Goal: Task Accomplishment & Management: Manage account settings

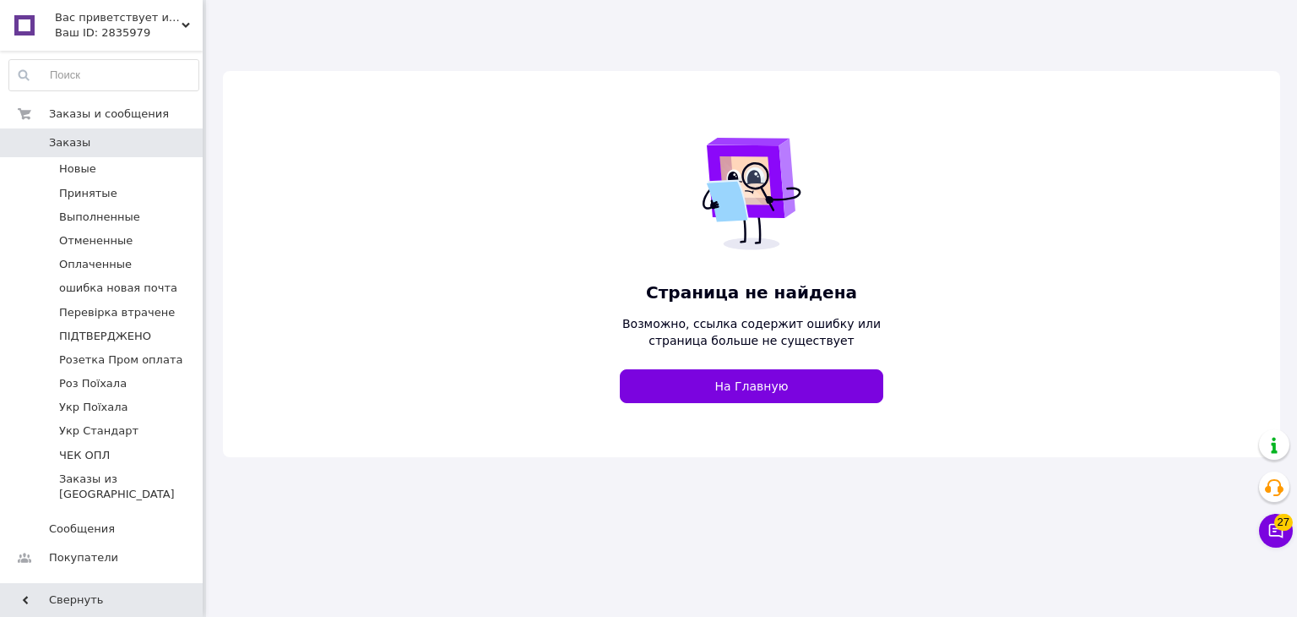
click at [86, 30] on div "Ваш ID: 2835979" at bounding box center [129, 32] width 148 height 15
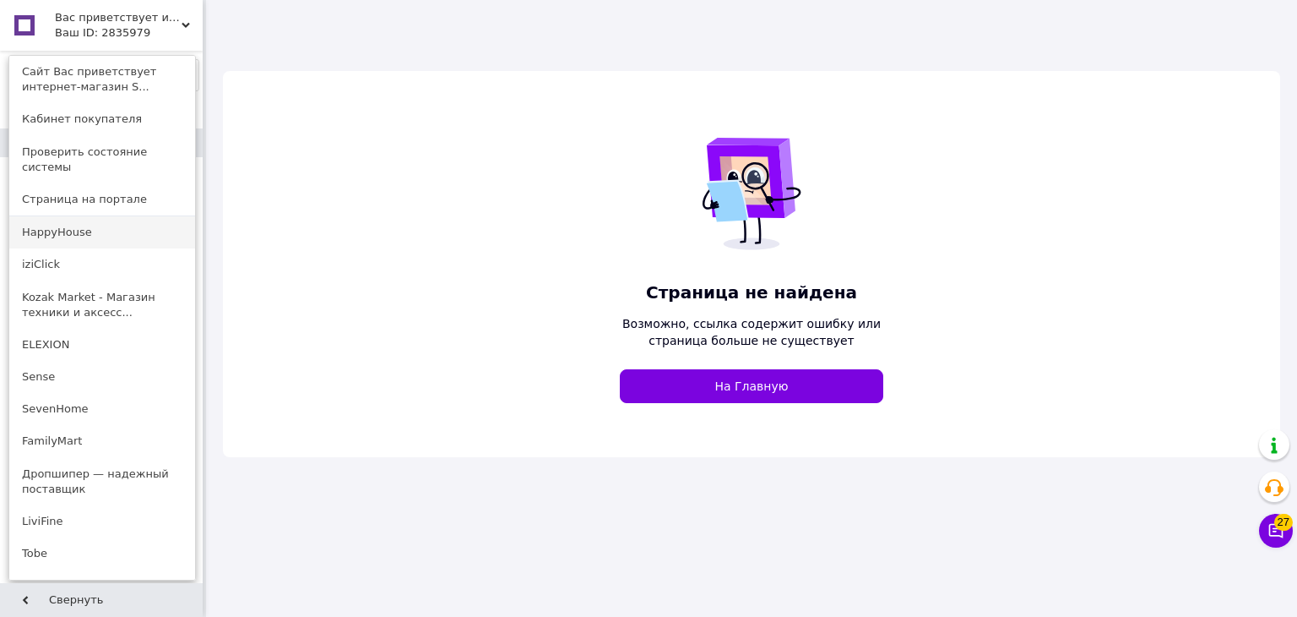
click at [84, 216] on link "HappyHouse" at bounding box center [102, 232] width 186 height 32
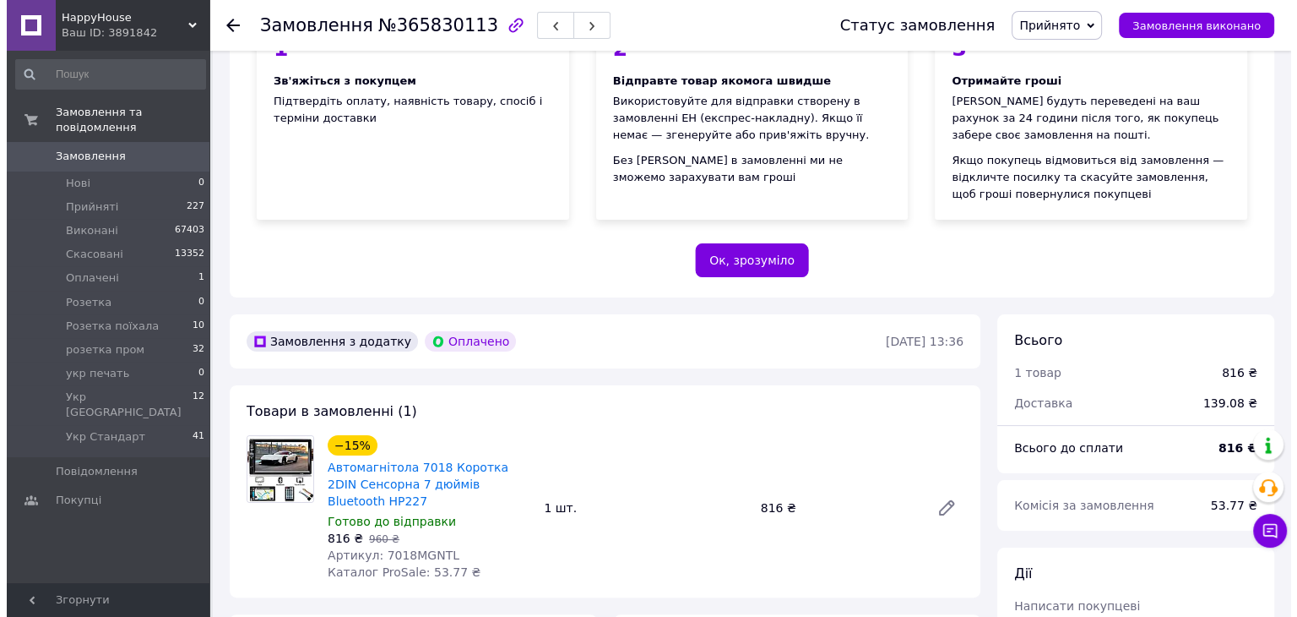
scroll to position [253, 0]
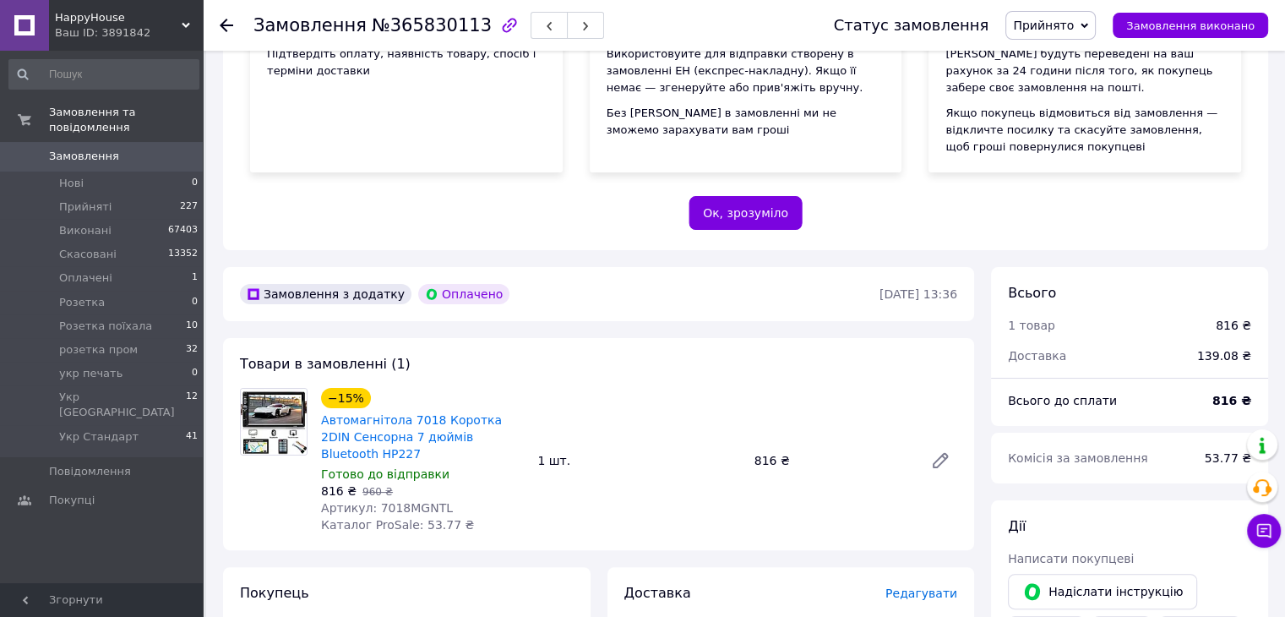
click at [1048, 30] on span "Прийнято" at bounding box center [1043, 26] width 61 height 14
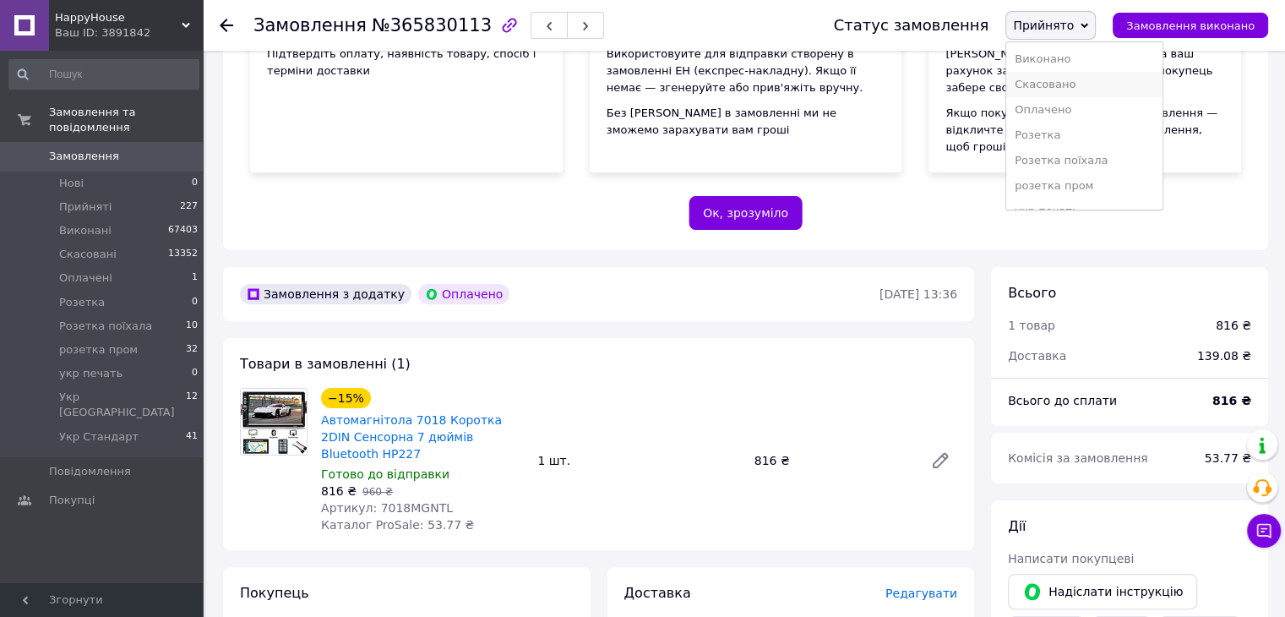
click at [1071, 80] on li "Скасовано" at bounding box center [1084, 84] width 156 height 25
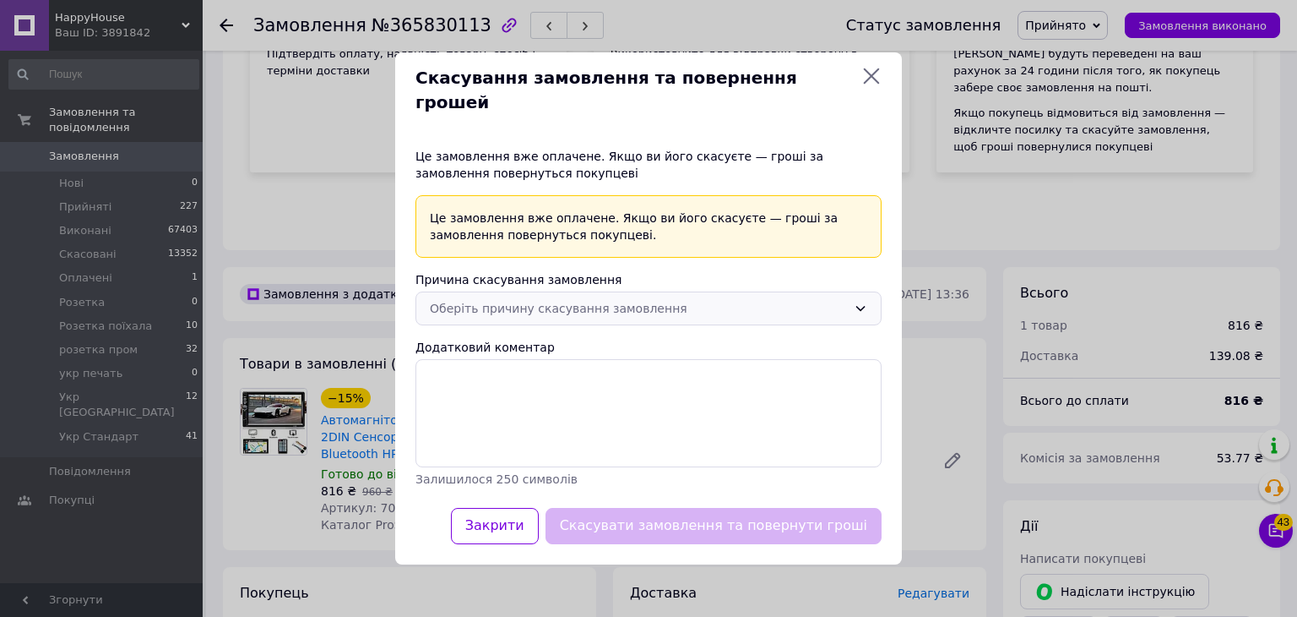
click at [602, 299] on div "Оберіть причину скасування замовлення" at bounding box center [638, 308] width 417 height 19
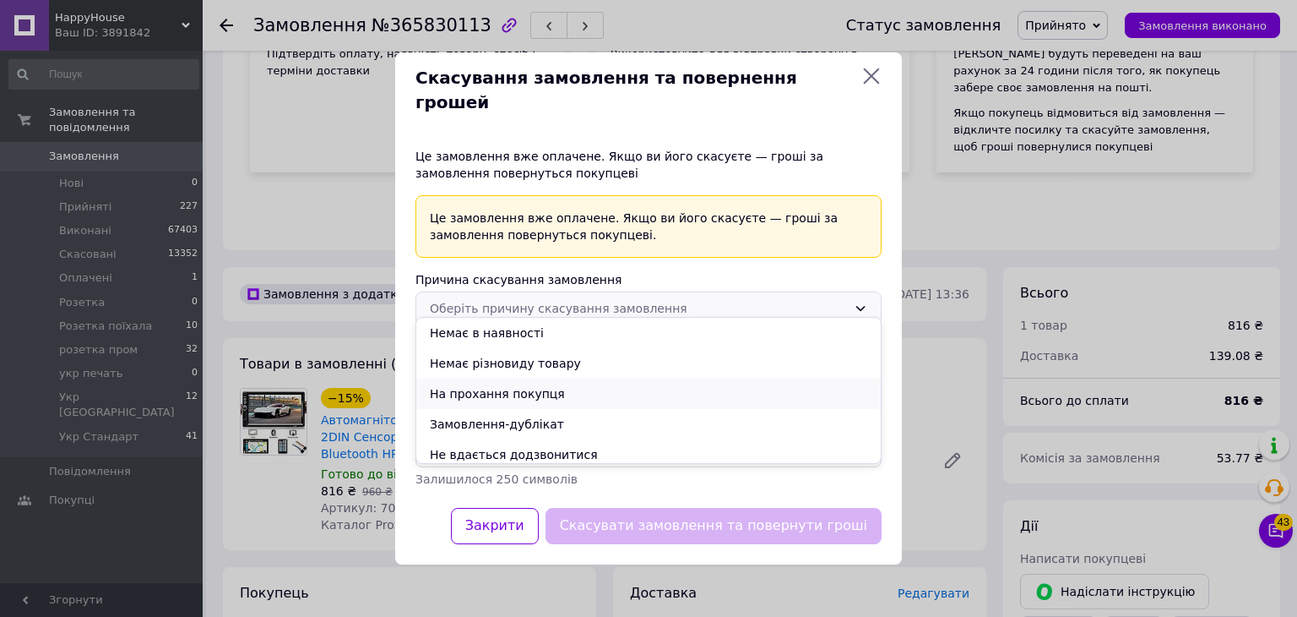
click at [537, 392] on li "На прохання покупця" at bounding box center [648, 393] width 465 height 30
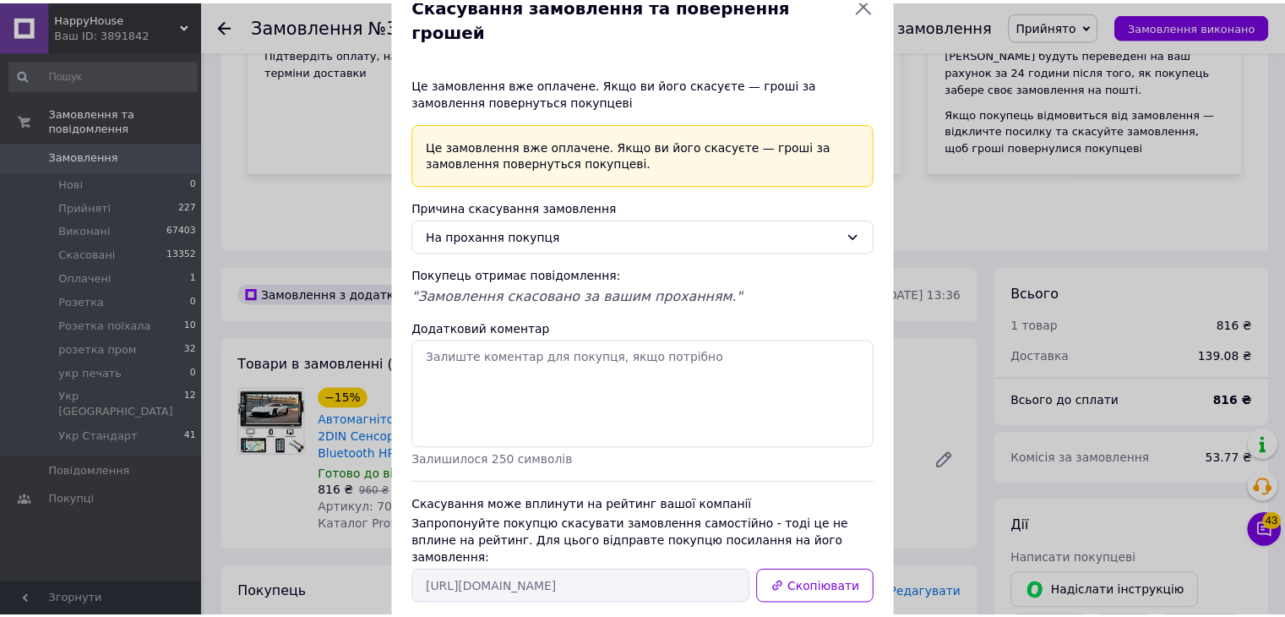
scroll to position [102, 0]
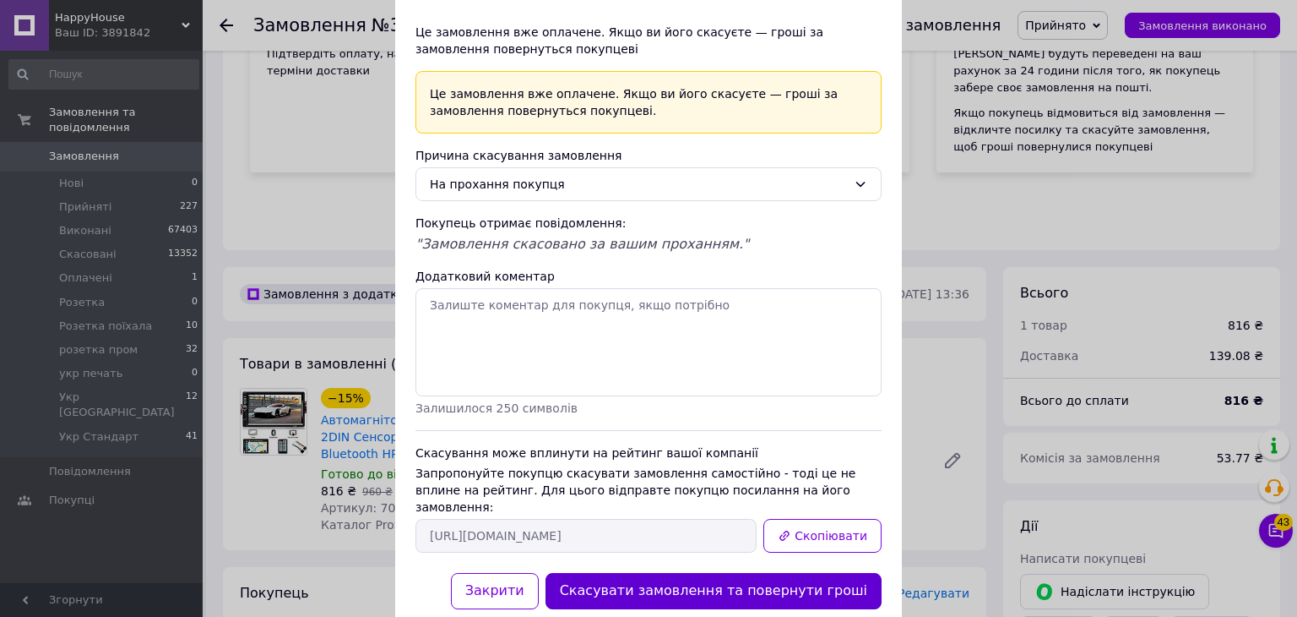
click at [696, 573] on button "Скасувати замовлення та повернути гроші" at bounding box center [714, 591] width 336 height 36
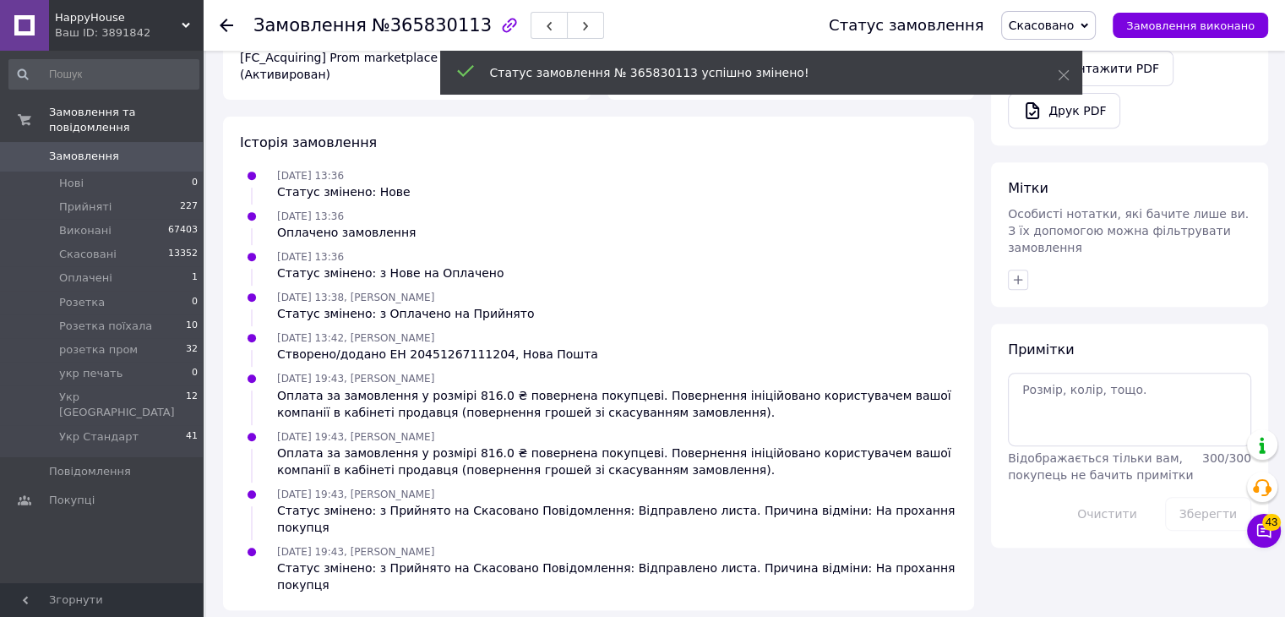
scroll to position [223, 0]
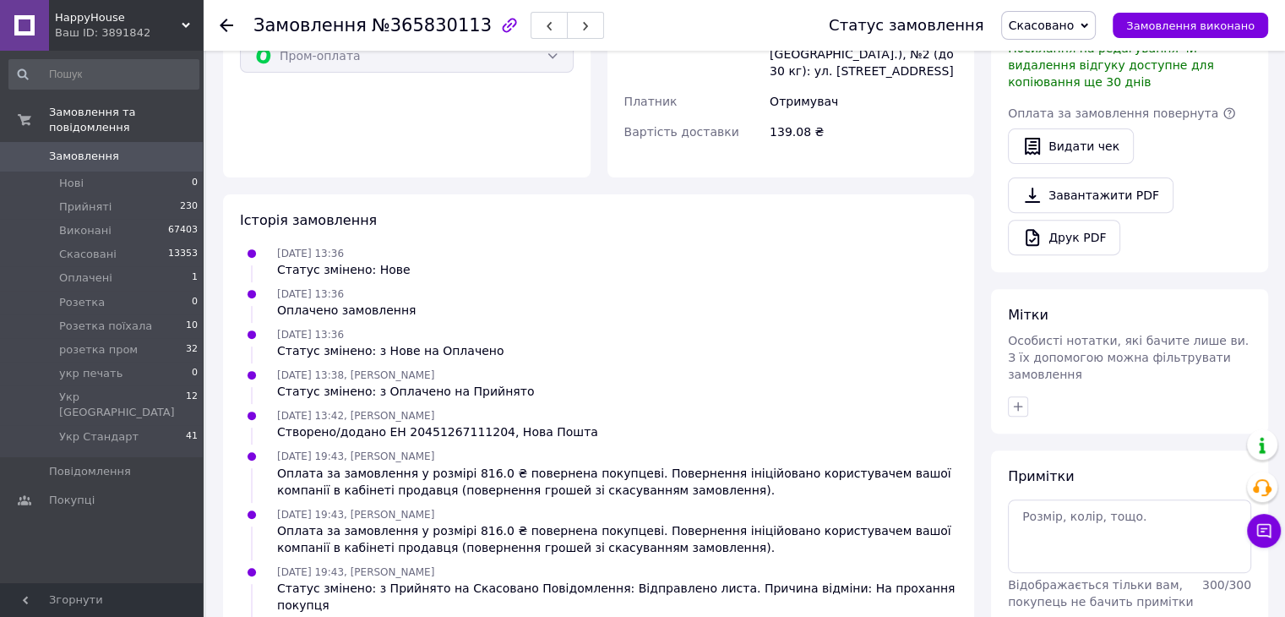
scroll to position [655, 0]
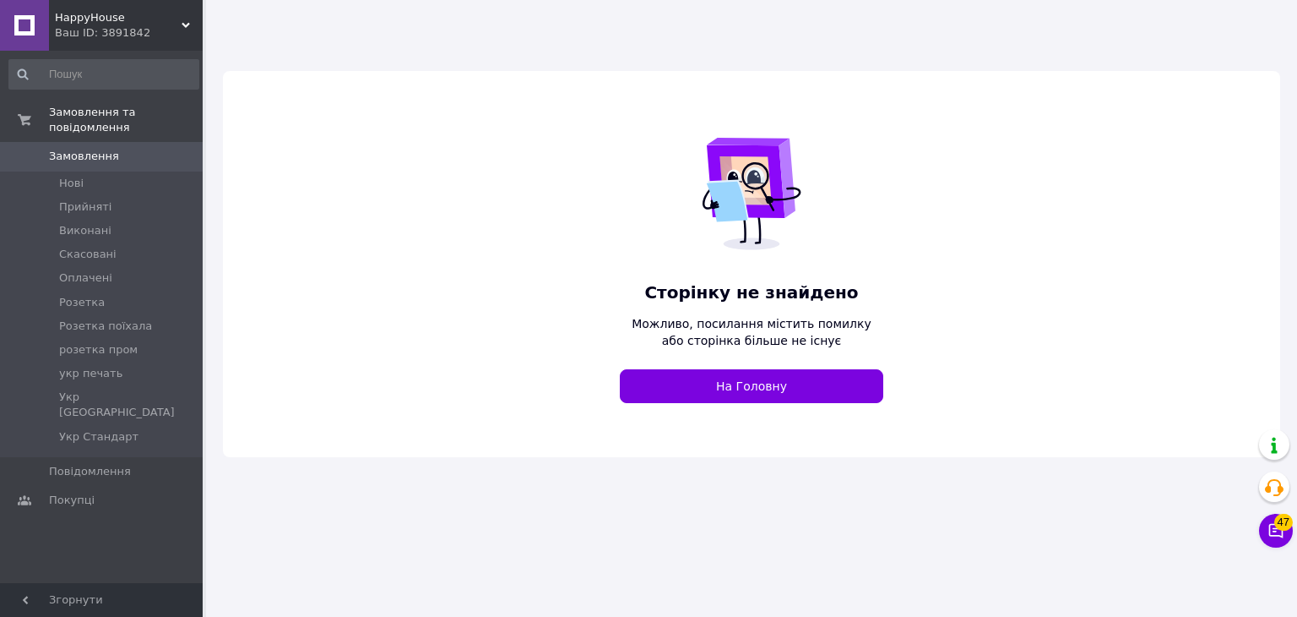
click at [124, 24] on span "HappyHouse" at bounding box center [118, 17] width 127 height 15
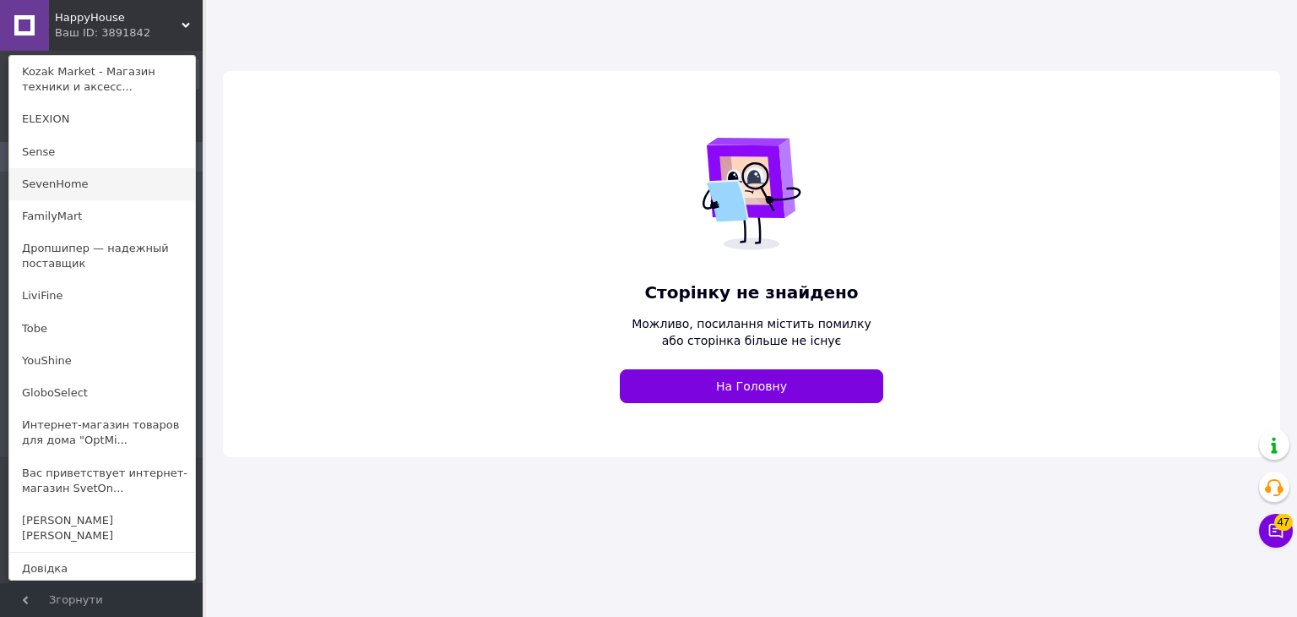
scroll to position [169, 0]
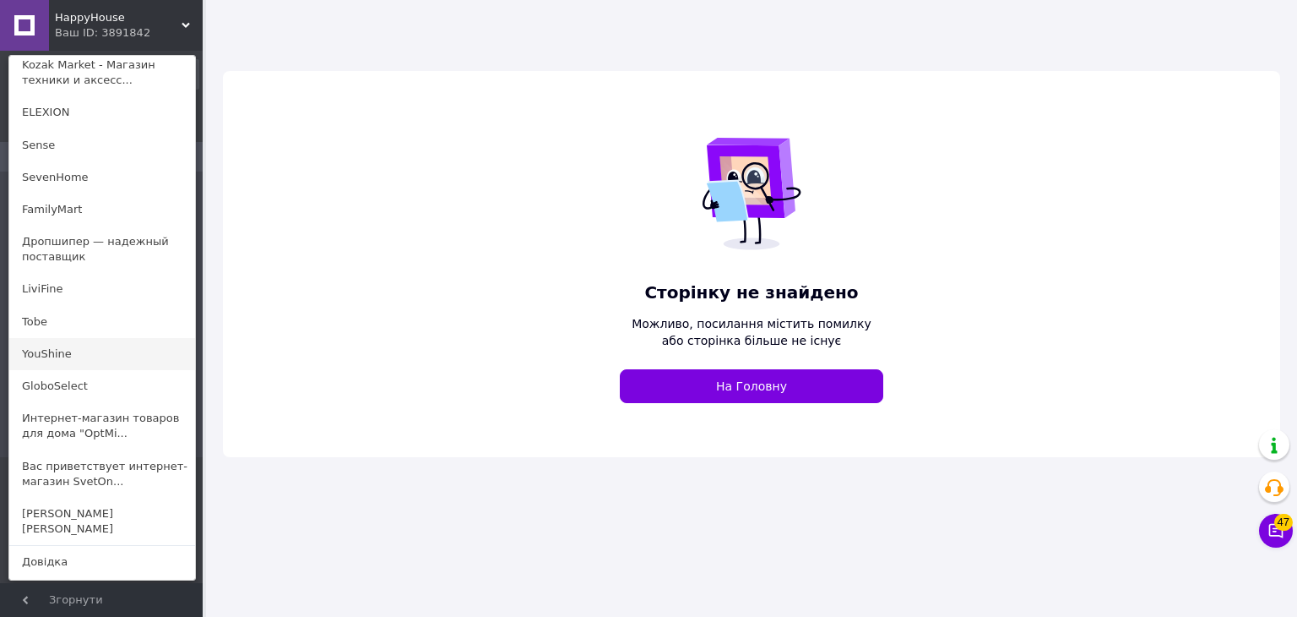
click at [74, 345] on link "YouShine" at bounding box center [102, 354] width 186 height 32
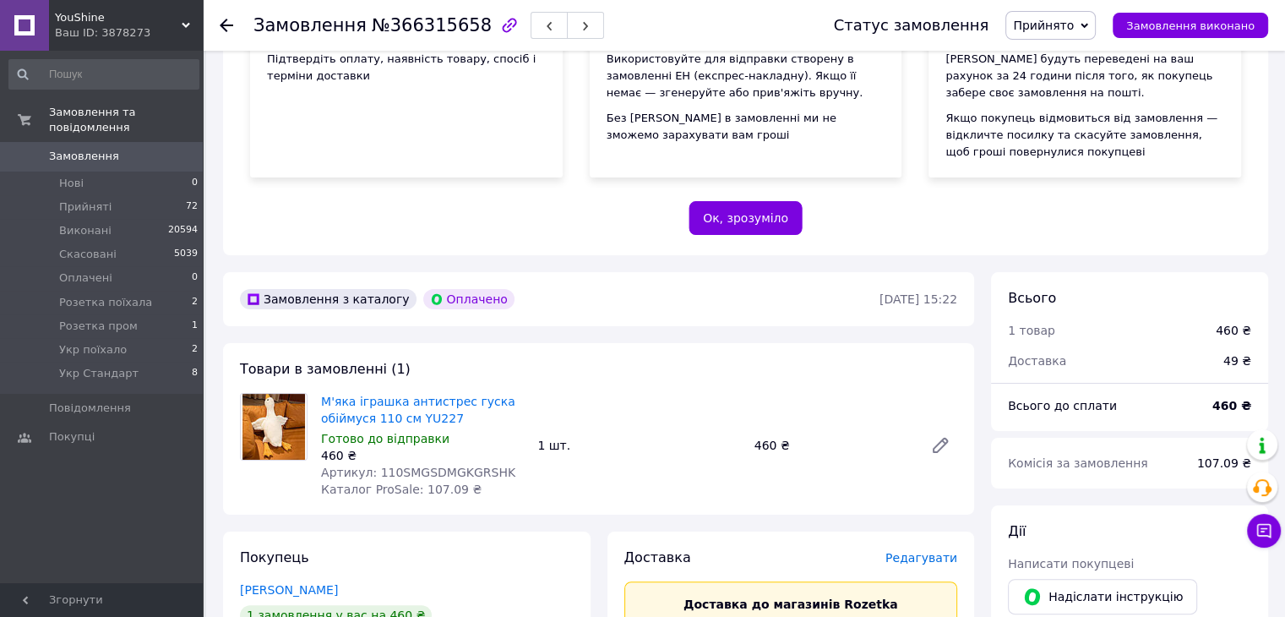
scroll to position [338, 0]
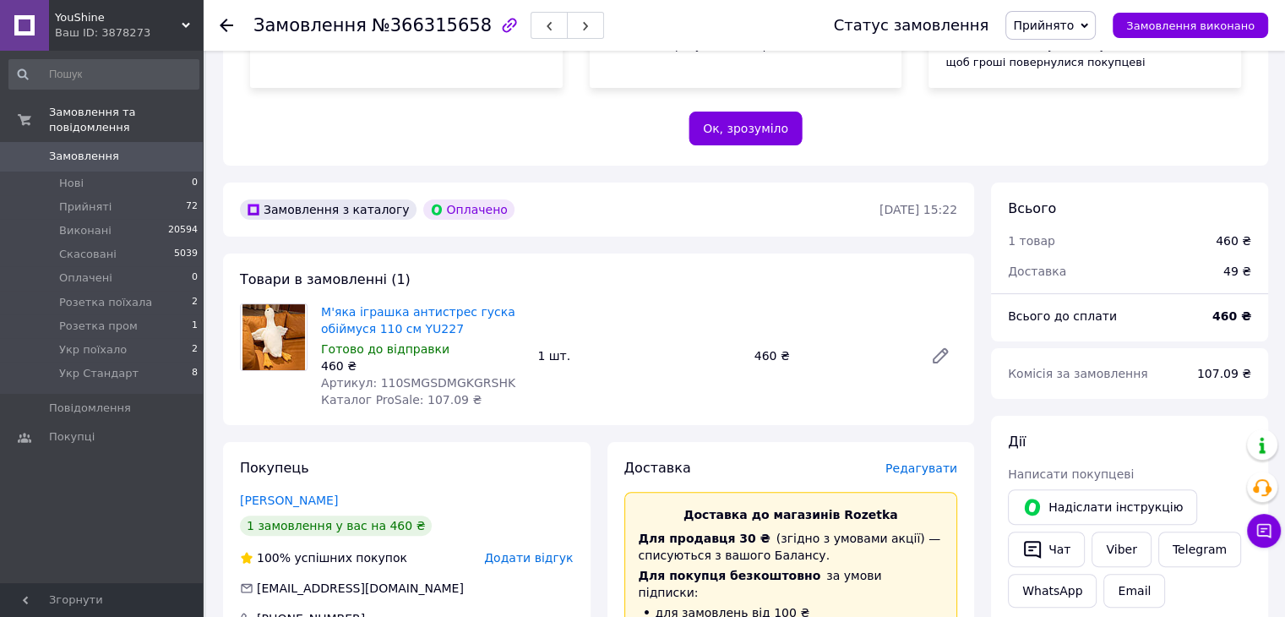
click at [1051, 22] on span "Прийнято" at bounding box center [1043, 26] width 61 height 14
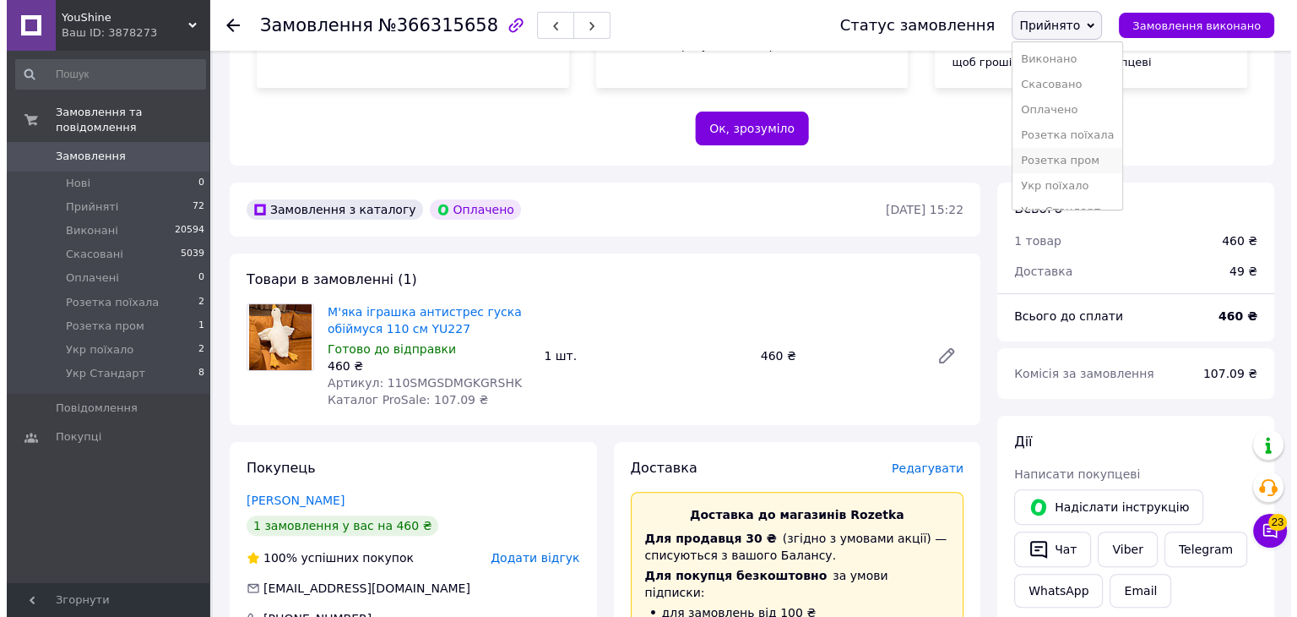
scroll to position [18, 0]
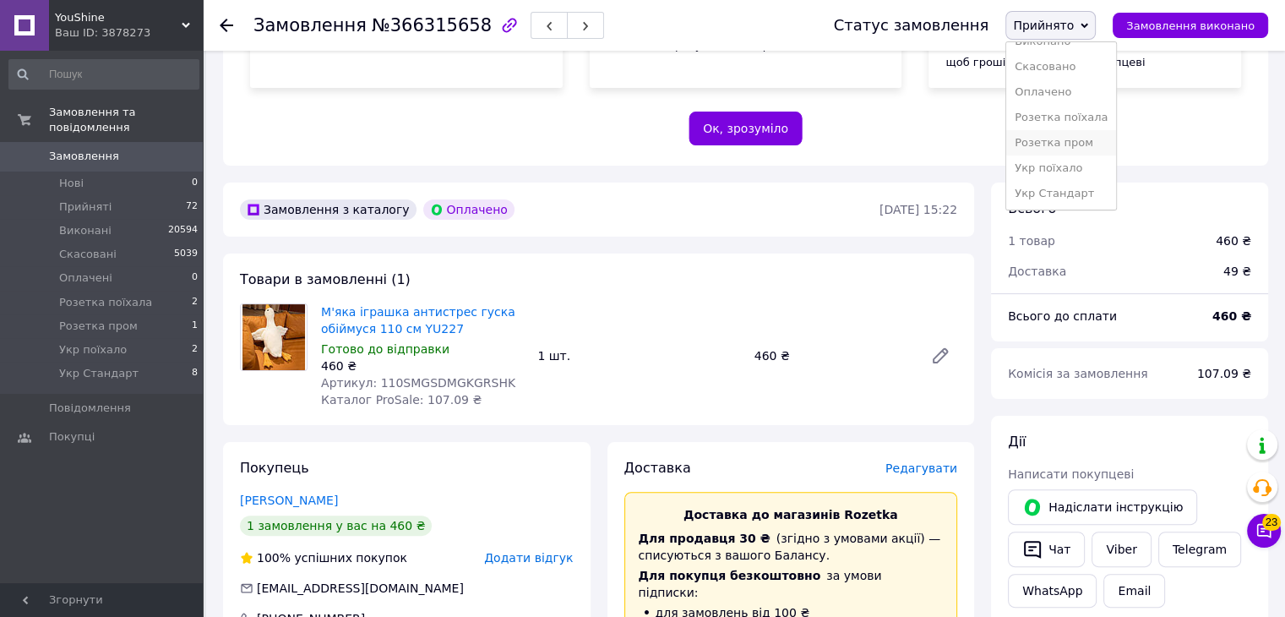
click at [1058, 136] on li "Розетка пром" at bounding box center [1061, 142] width 110 height 25
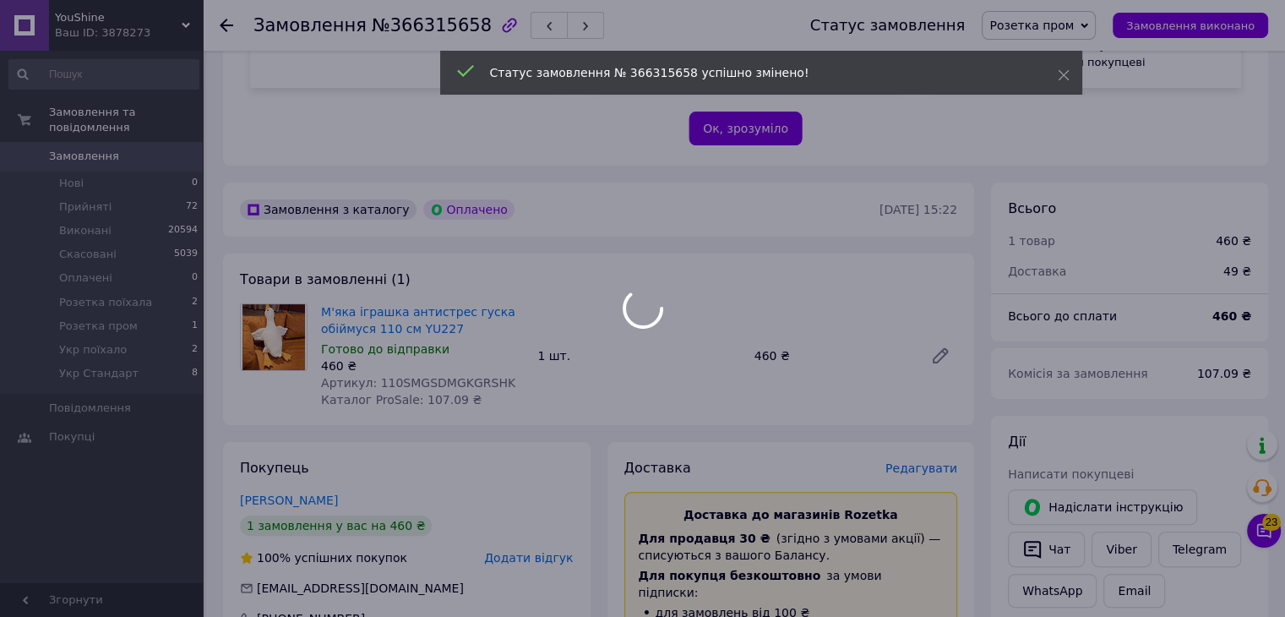
drag, startPoint x: 499, startPoint y: 383, endPoint x: 383, endPoint y: 385, distance: 116.6
click at [383, 385] on div at bounding box center [642, 308] width 1285 height 617
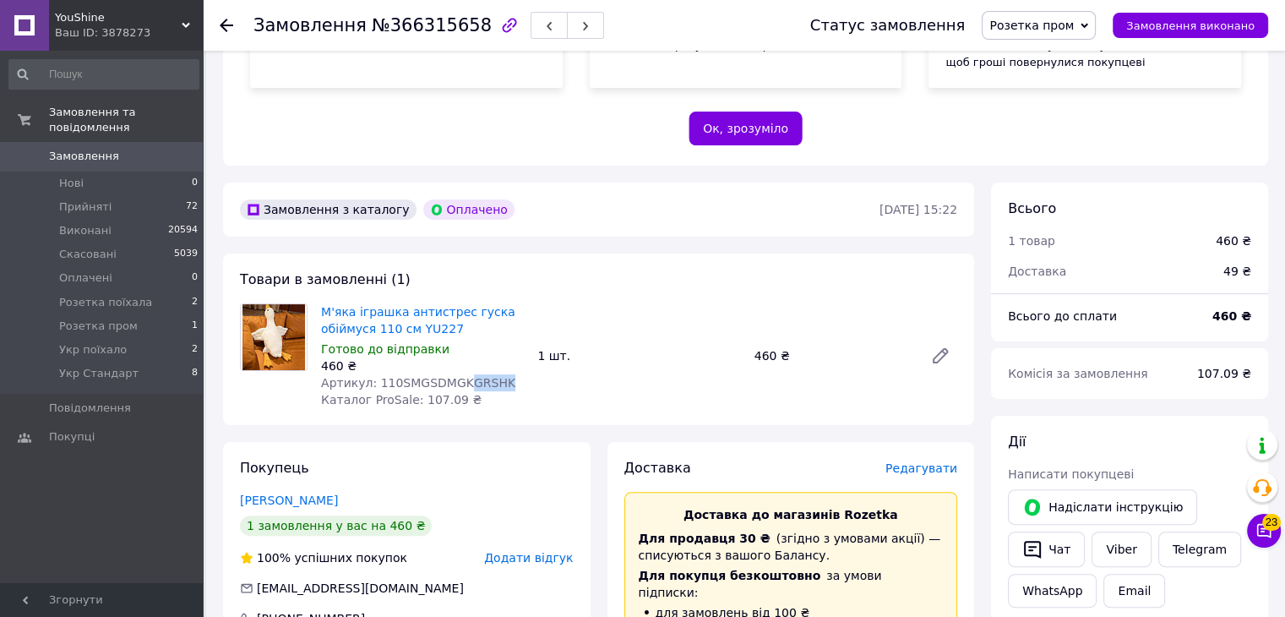
drag, startPoint x: 530, startPoint y: 376, endPoint x: 451, endPoint y: 378, distance: 79.4
click at [456, 379] on div "М'яка іграшка антистрес гуска обіймуся 110 см YU227 Готово до відправки 460 ₴ А…" at bounding box center [422, 356] width 216 height 112
click at [548, 383] on div "М'яка іграшка антистрес гуска обіймуся 110 см YU227 Готово до відправки 460 ₴ А…" at bounding box center [639, 356] width 650 height 112
drag, startPoint x: 496, startPoint y: 384, endPoint x: 368, endPoint y: 379, distance: 127.7
click at [367, 379] on div "Артикул: 110SMGSDMGKGRSHK" at bounding box center [422, 382] width 203 height 17
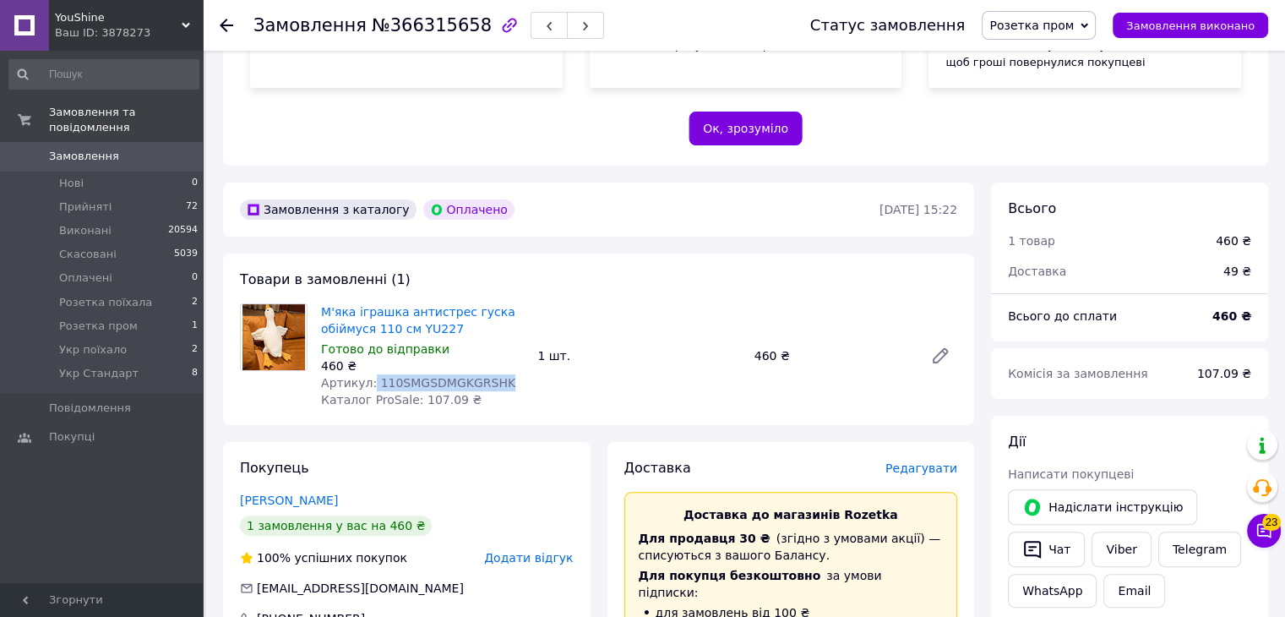
copy span "110SMGSDMGKGRSHK"
click at [924, 465] on span "Редагувати" at bounding box center [921, 468] width 72 height 14
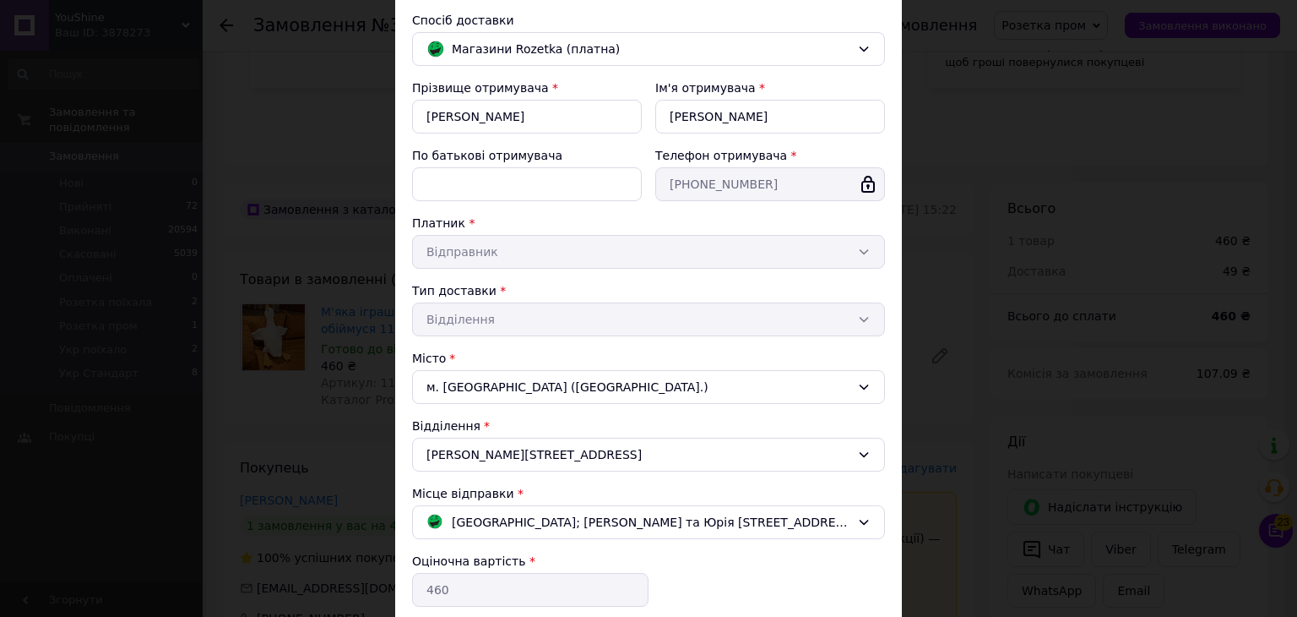
scroll to position [329, 0]
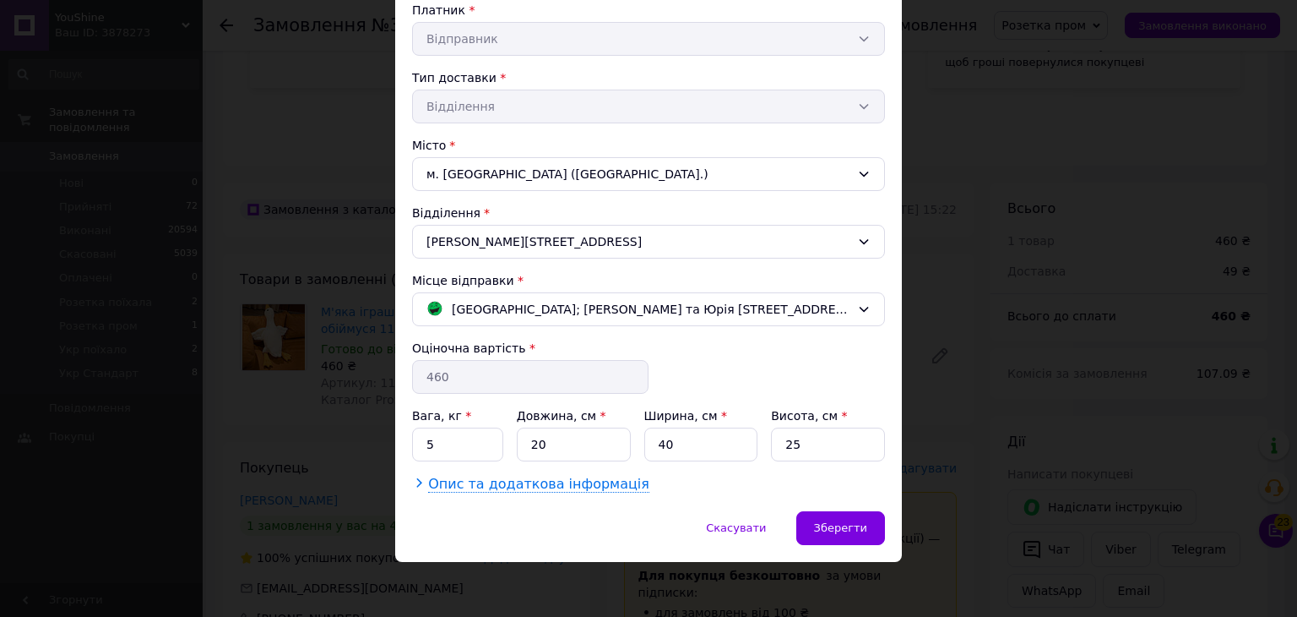
click at [549, 481] on span "Опис та додаткова інформація" at bounding box center [538, 484] width 221 height 17
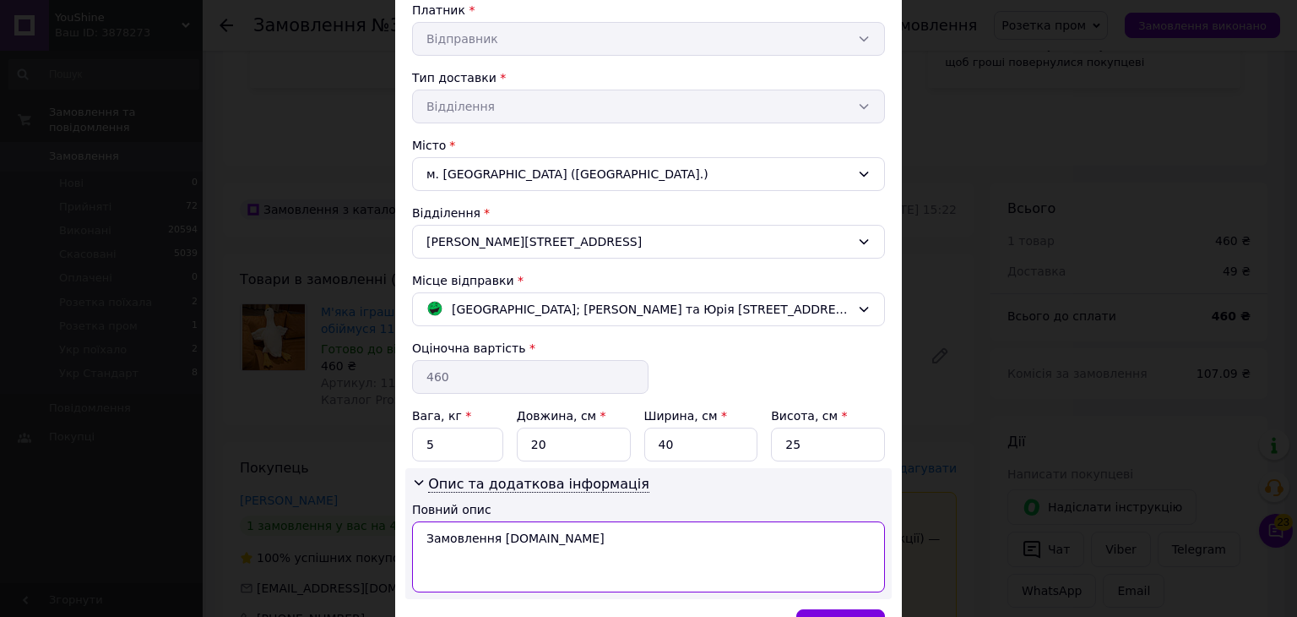
drag, startPoint x: 536, startPoint y: 538, endPoint x: 421, endPoint y: 538, distance: 114.9
click at [421, 538] on textarea "Замовлення Prom.ua" at bounding box center [648, 556] width 473 height 71
paste textarea "110SMGSDMGKGRSHK"
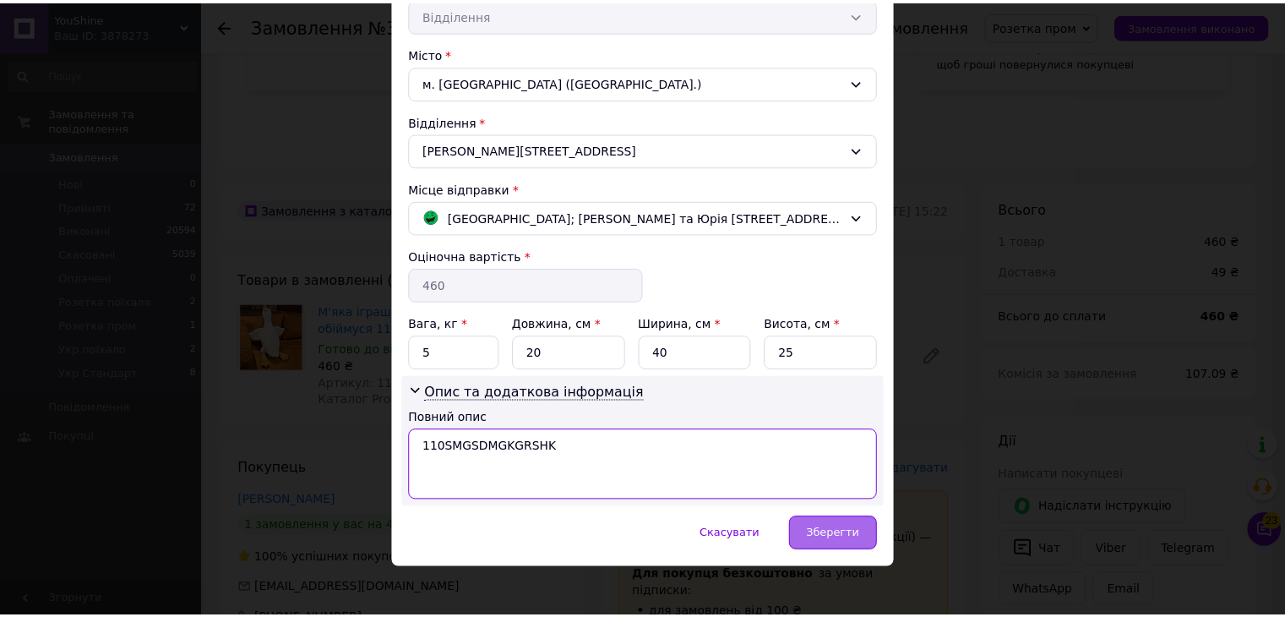
scroll to position [427, 0]
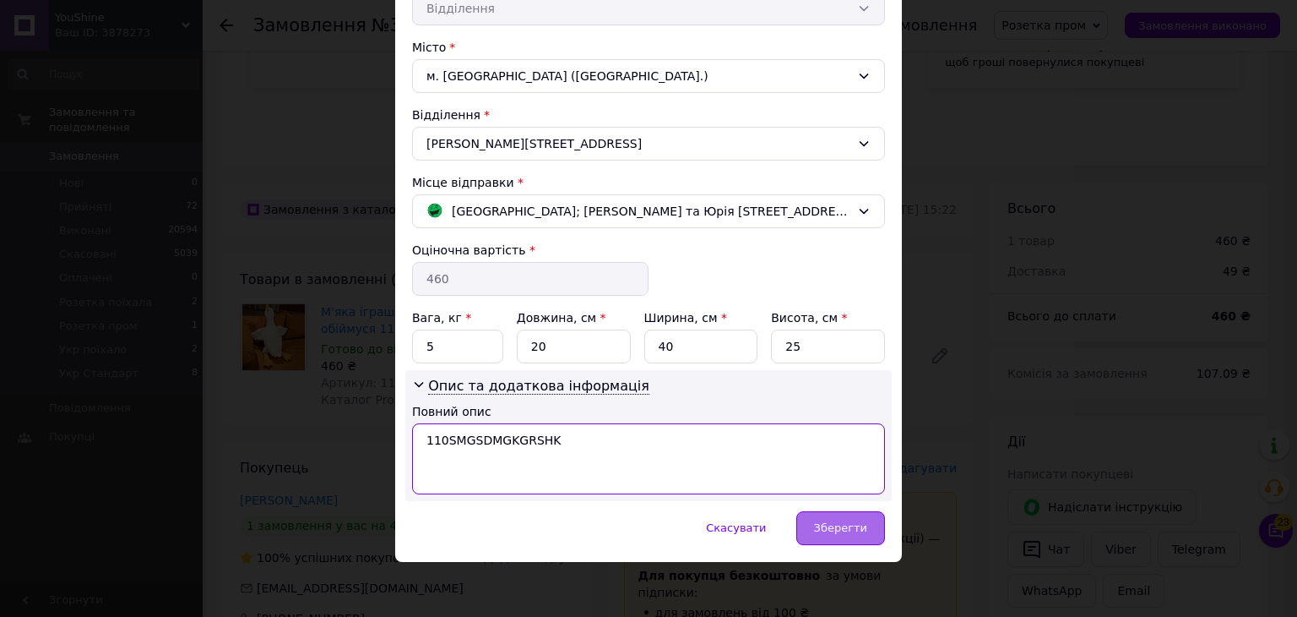
type textarea "110SMGSDMGKGRSHK"
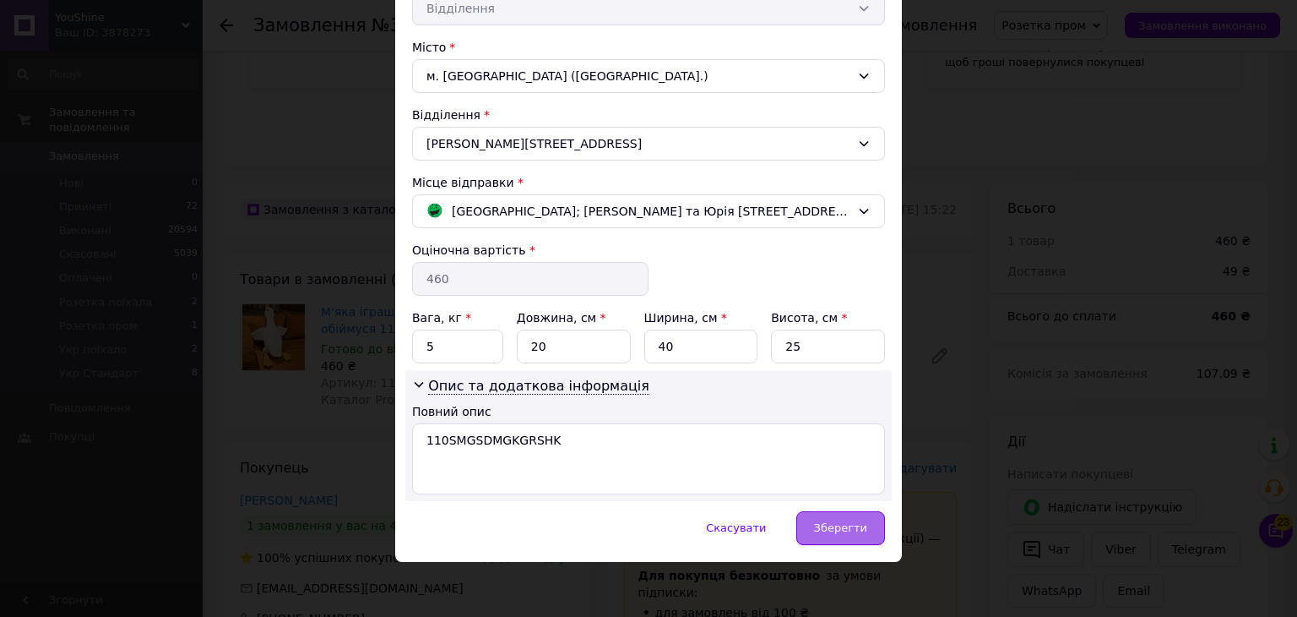
click at [837, 521] on span "Зберегти" at bounding box center [840, 527] width 53 height 13
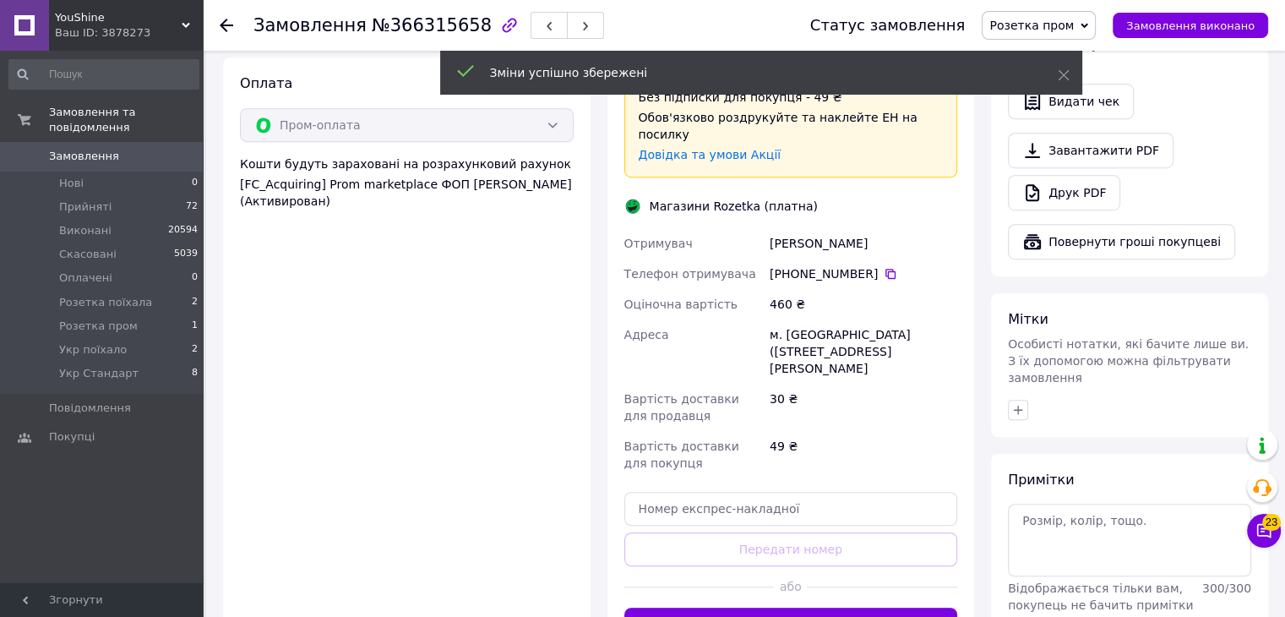
scroll to position [1014, 0]
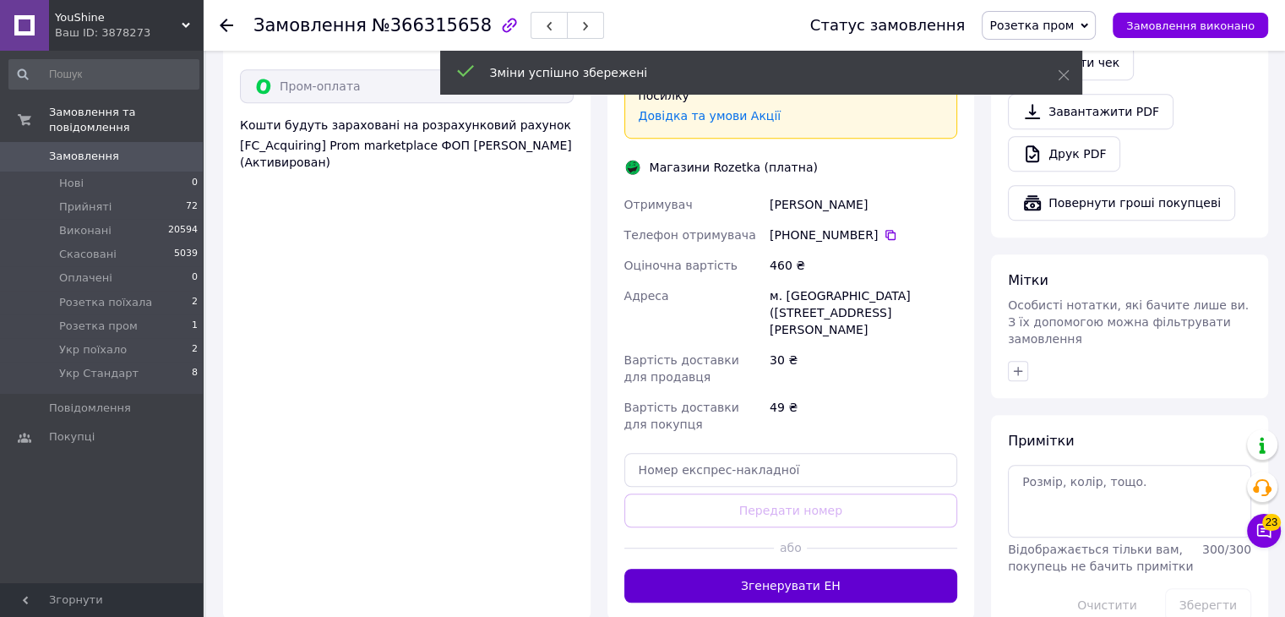
click at [787, 568] on button "Згенерувати ЕН" at bounding box center [791, 585] width 334 height 34
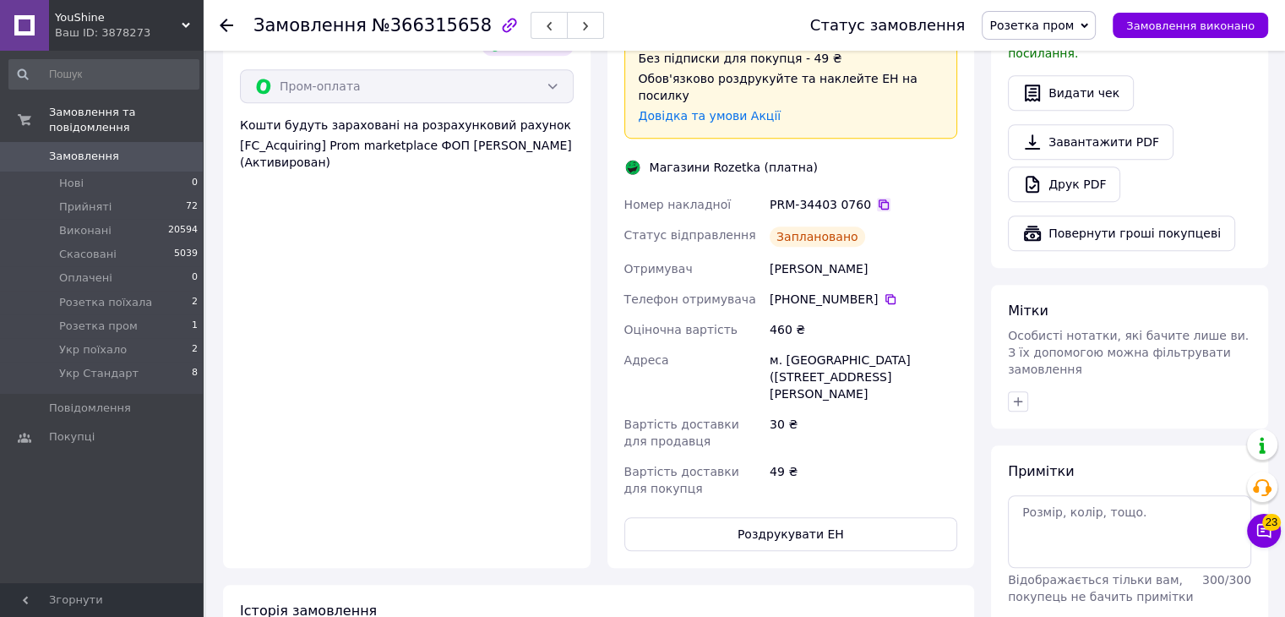
click at [877, 198] on icon at bounding box center [884, 205] width 14 height 14
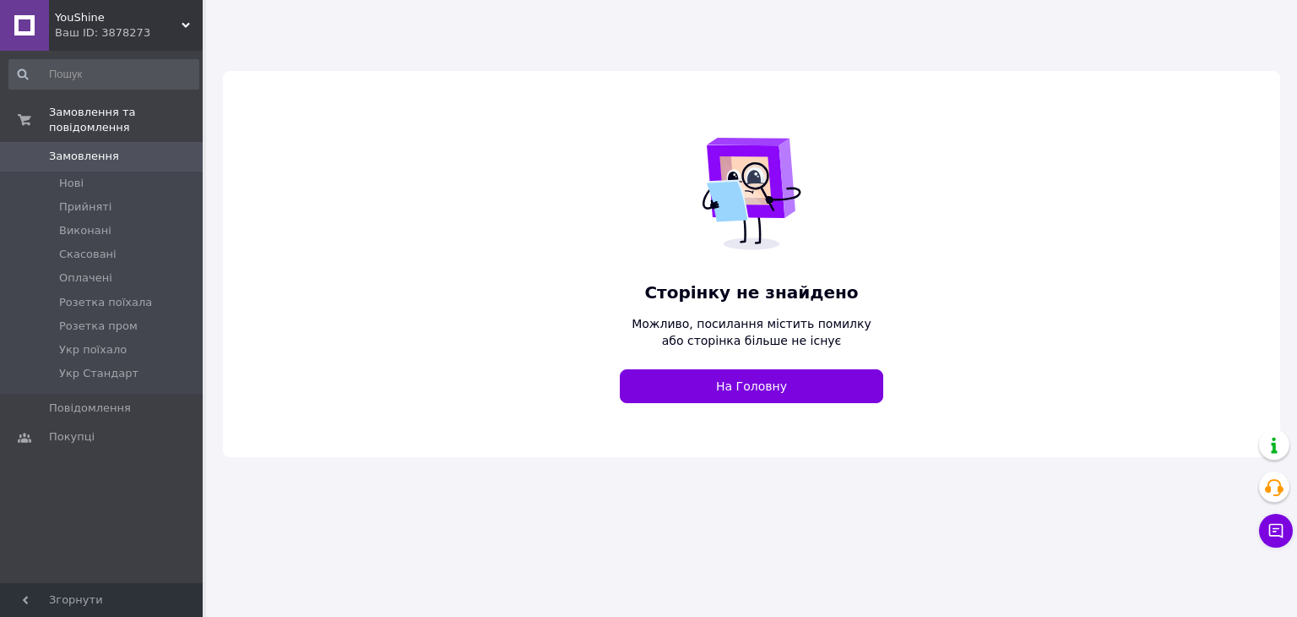
click at [159, 28] on div "Ваш ID: 3878273" at bounding box center [129, 32] width 148 height 15
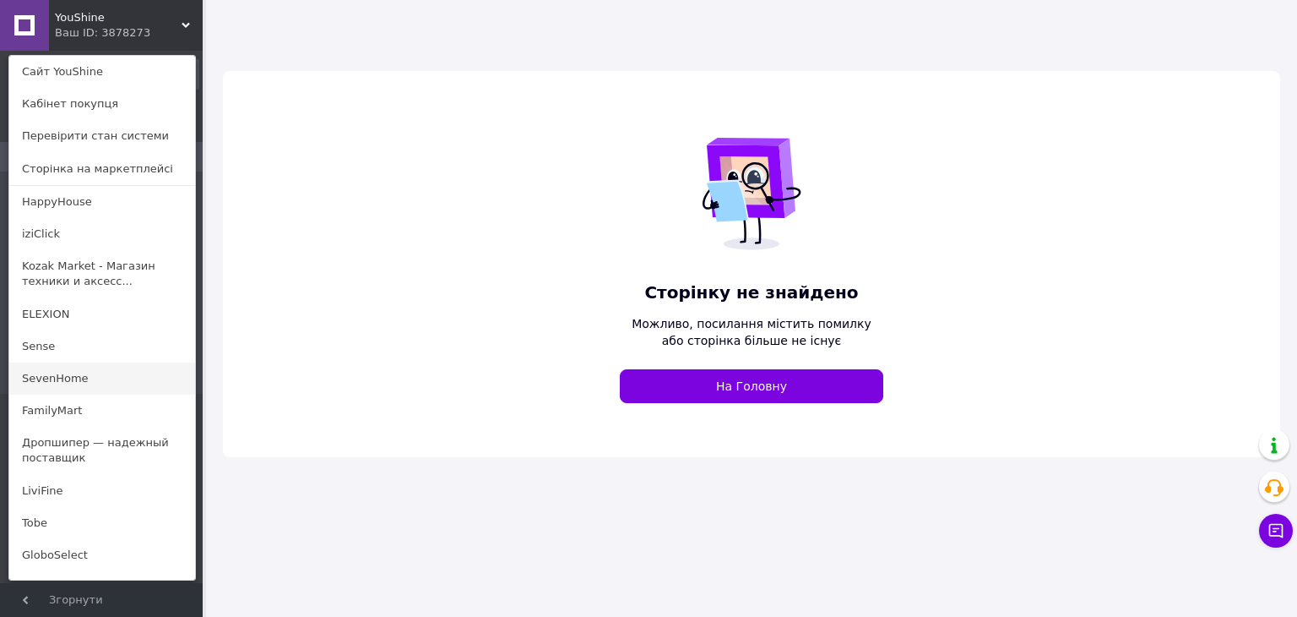
click at [73, 379] on link "SevenHome" at bounding box center [102, 378] width 186 height 32
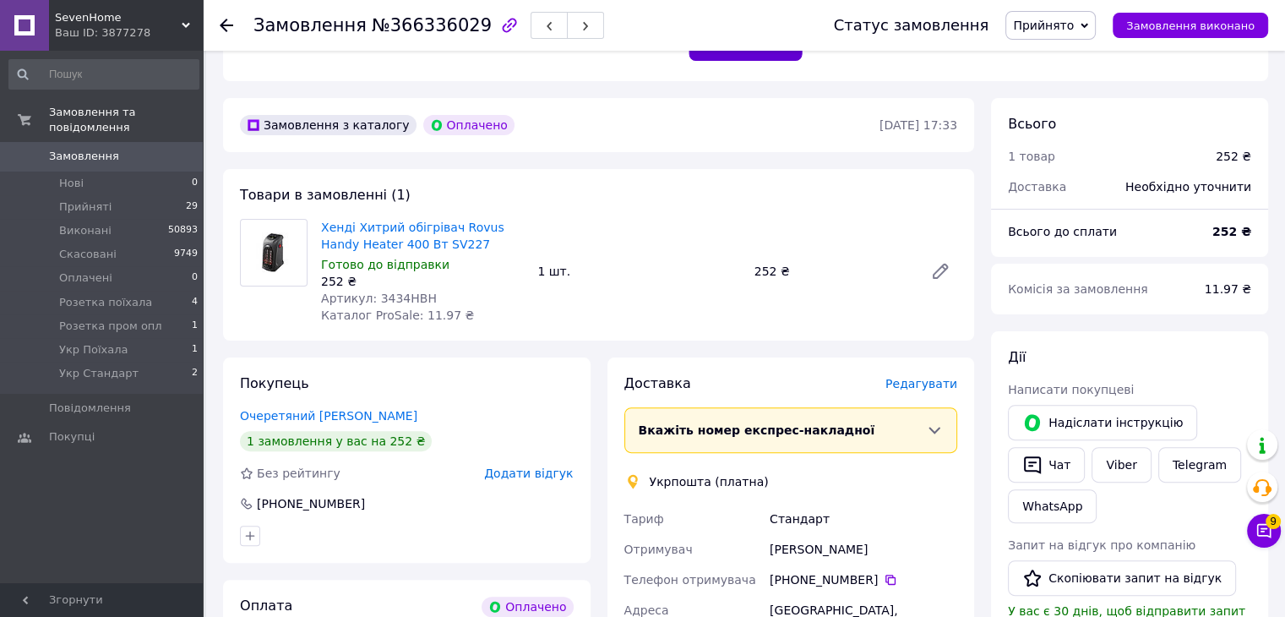
scroll to position [507, 0]
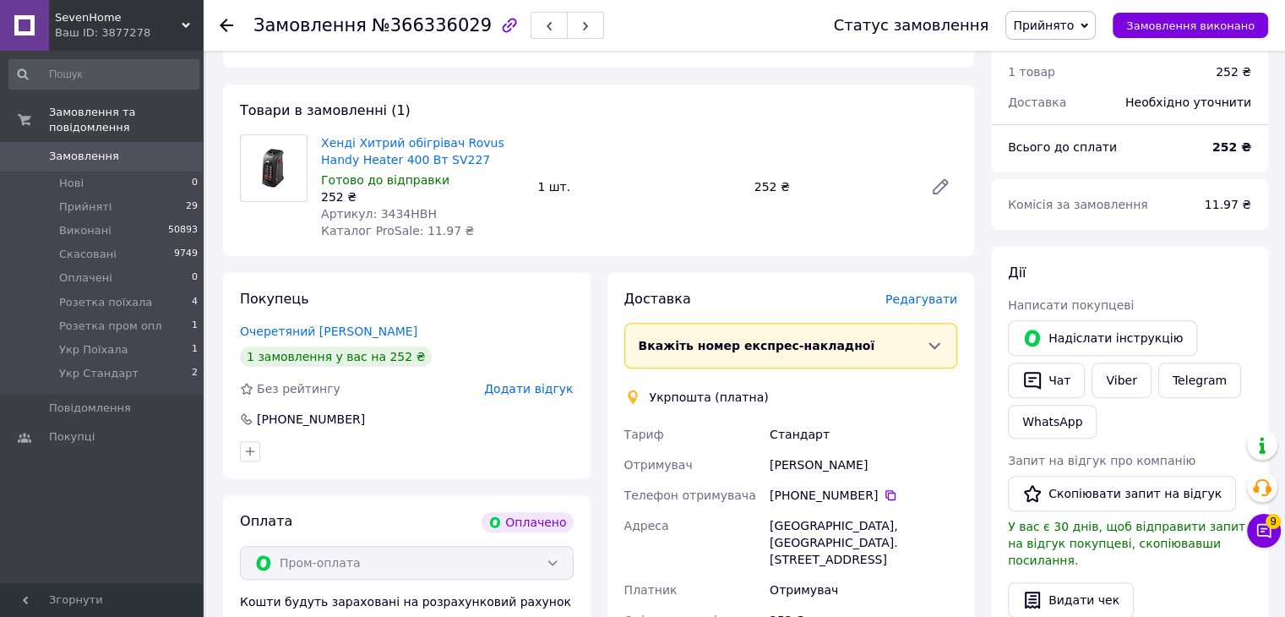
click at [1064, 31] on span "Прийнято" at bounding box center [1043, 26] width 61 height 14
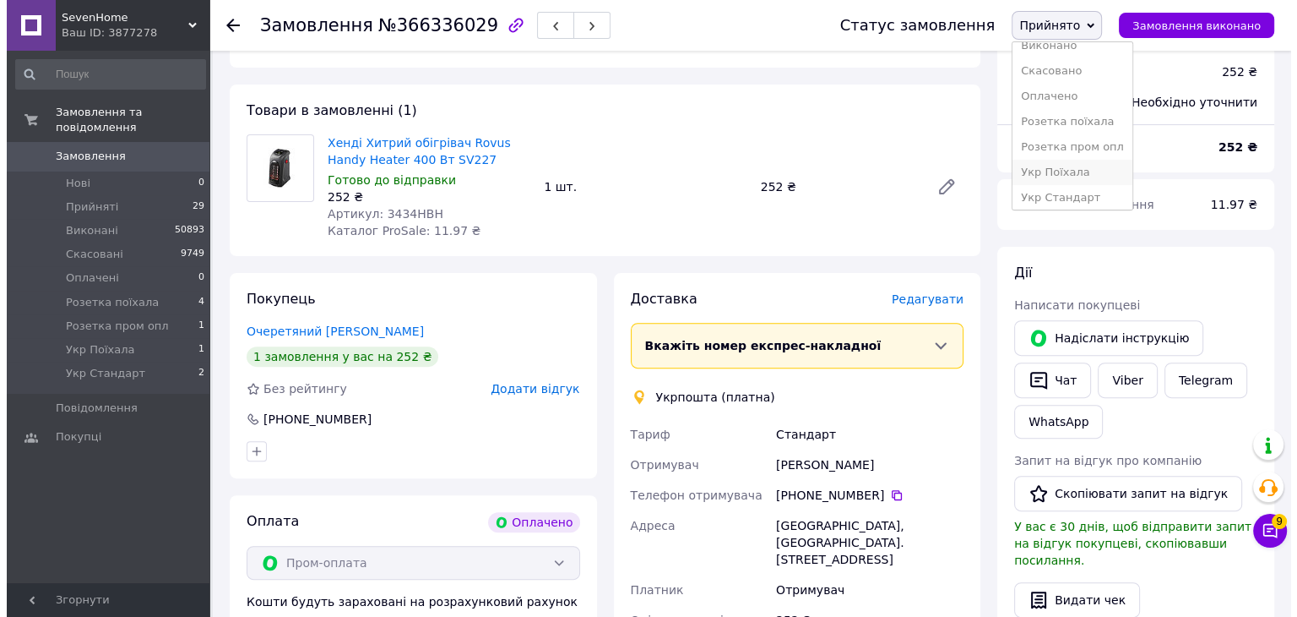
scroll to position [18, 0]
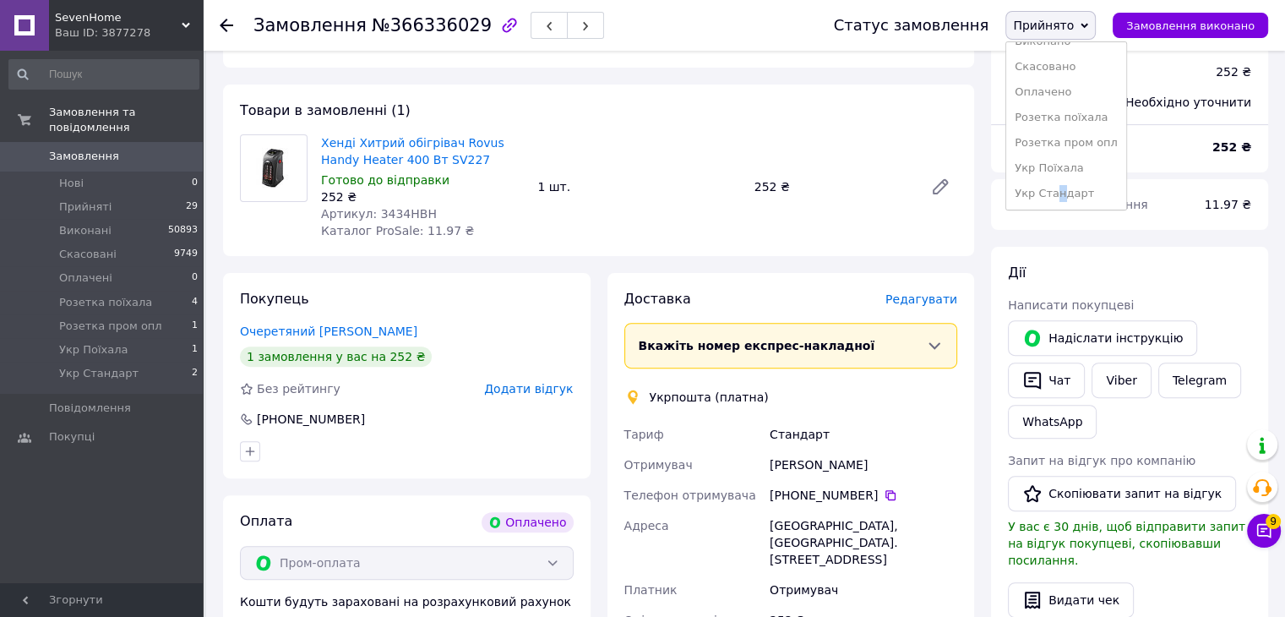
click at [1078, 190] on li "Укр Стандарт" at bounding box center [1066, 193] width 120 height 25
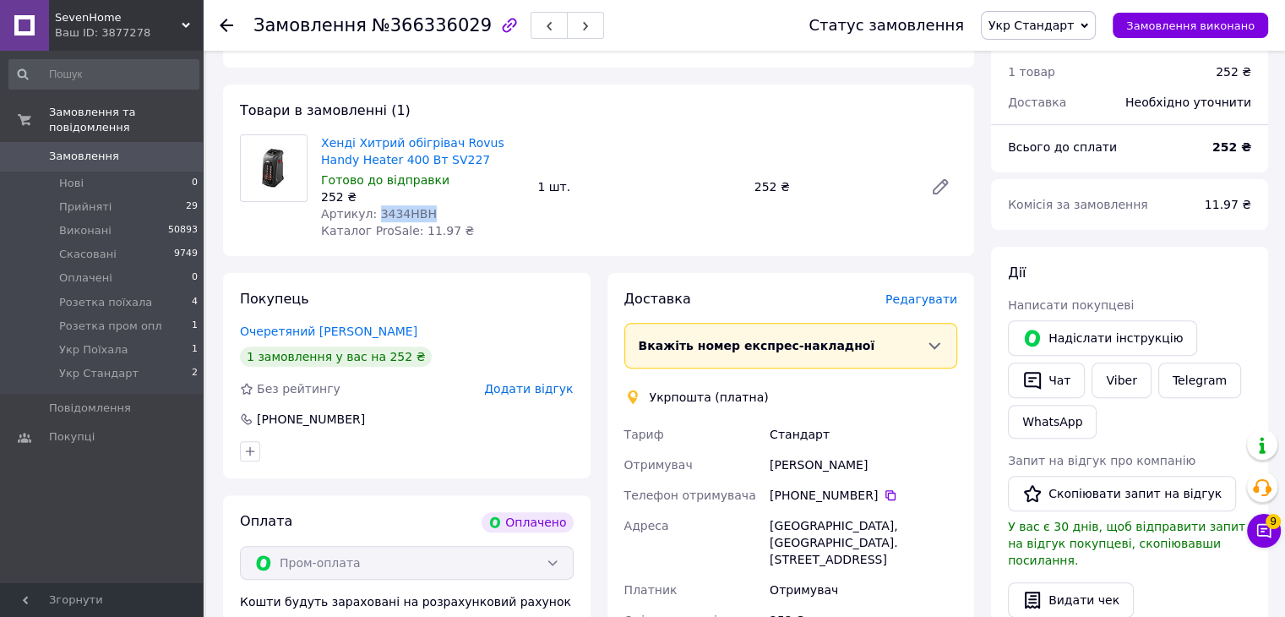
drag, startPoint x: 427, startPoint y: 212, endPoint x: 369, endPoint y: 215, distance: 58.4
click at [369, 215] on div "Артикул: 3434HBH" at bounding box center [422, 213] width 203 height 17
copy span "3434HBH"
click at [936, 293] on span "Редагувати" at bounding box center [921, 299] width 72 height 14
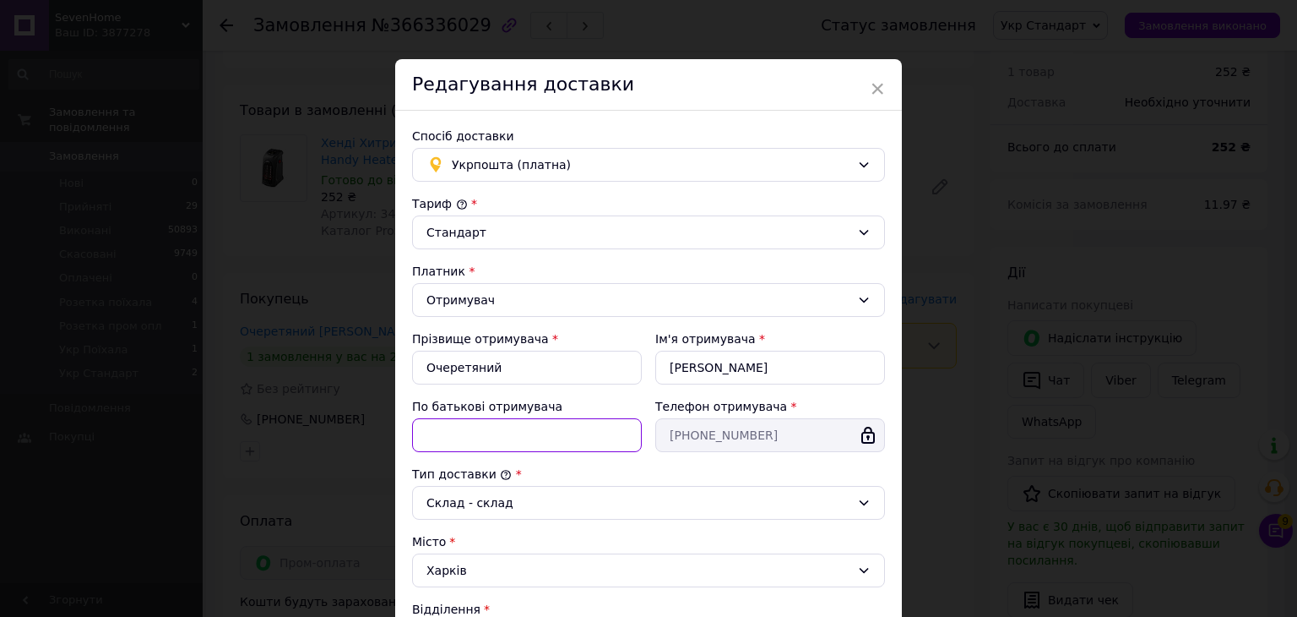
click at [432, 434] on input "По батькові отримувача" at bounding box center [527, 435] width 230 height 34
paste input "3434HBH"
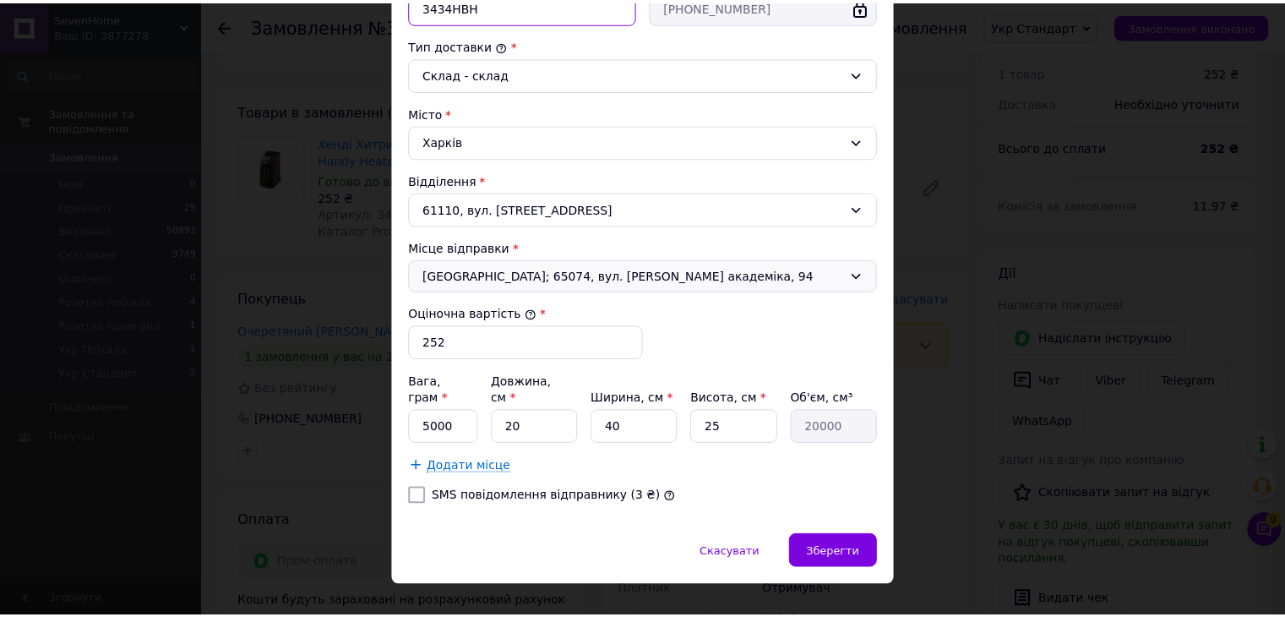
scroll to position [436, 0]
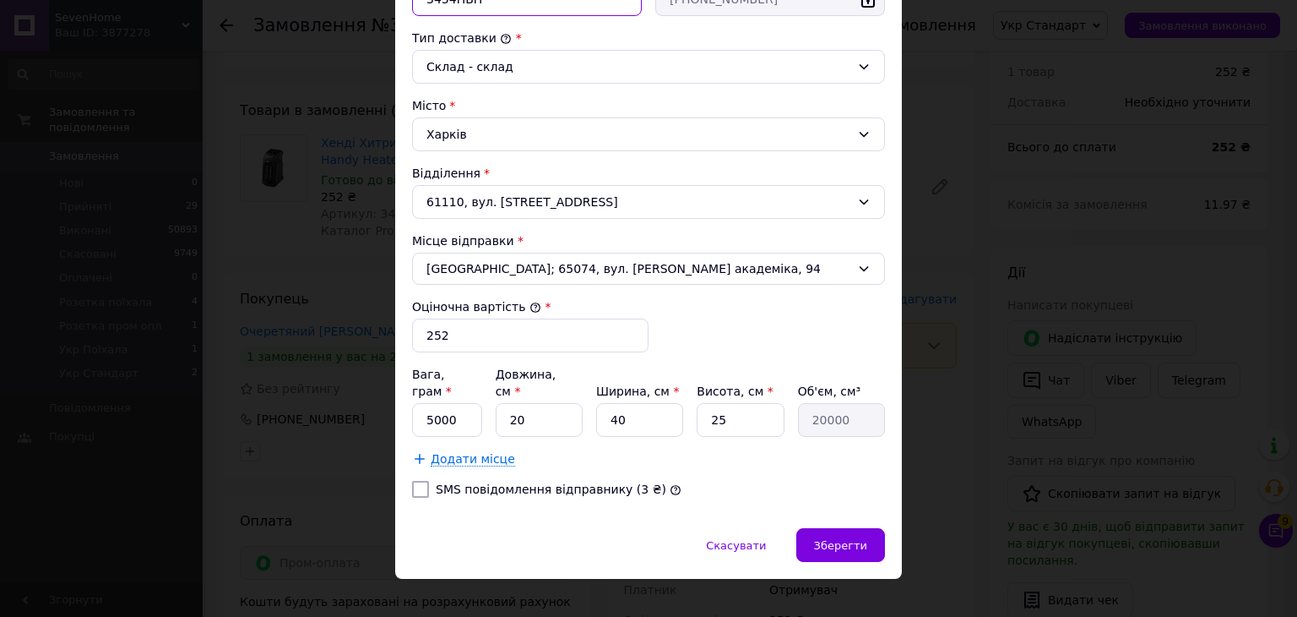
type input "3434HBH"
click at [423, 481] on input "SMS повідомлення відправнику (3 ₴)" at bounding box center [420, 489] width 17 height 17
checkbox input "true"
click at [846, 539] on span "Зберегти" at bounding box center [840, 545] width 53 height 13
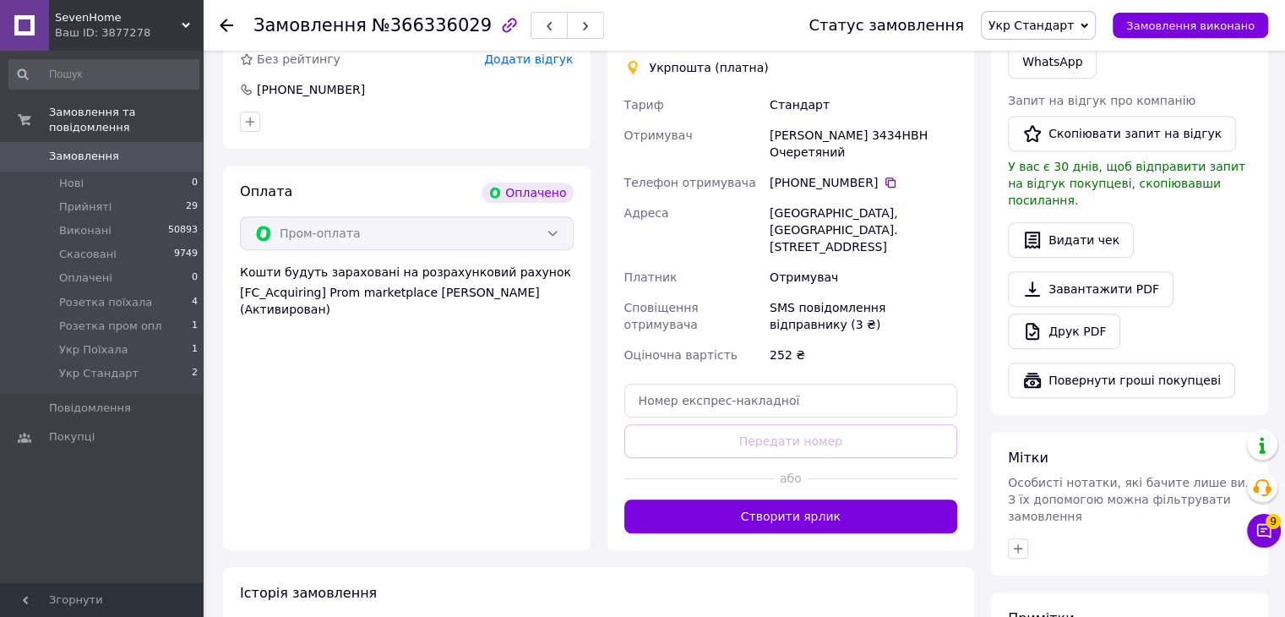
scroll to position [845, 0]
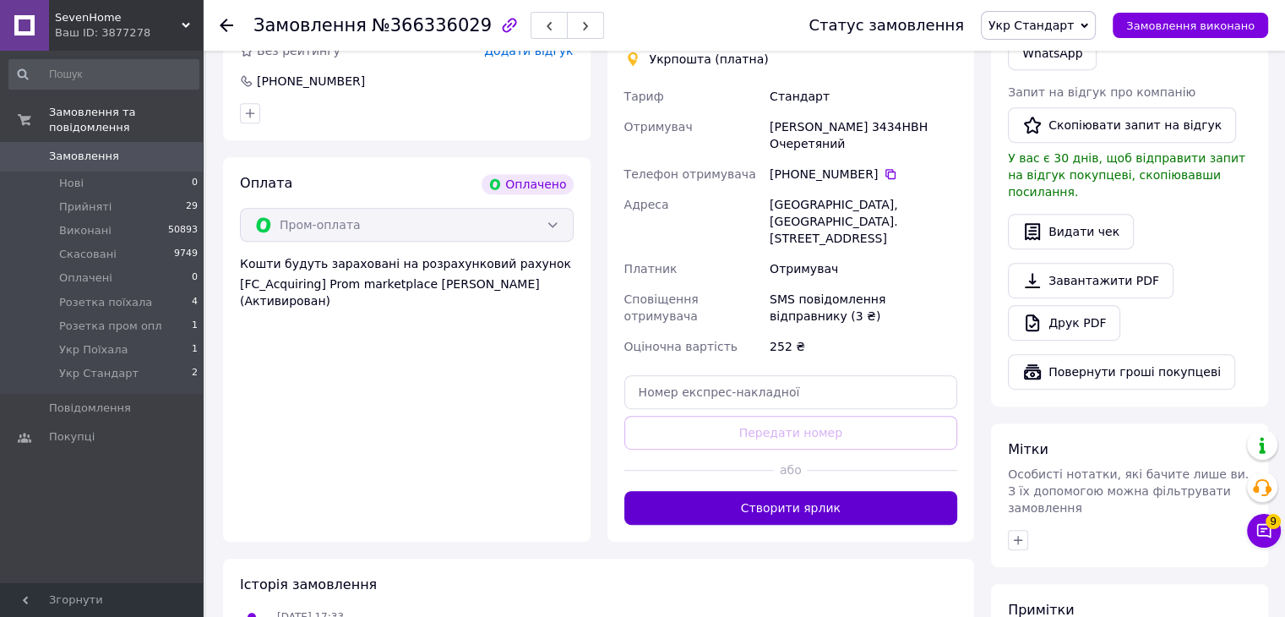
click at [782, 491] on button "Створити ярлик" at bounding box center [791, 508] width 334 height 34
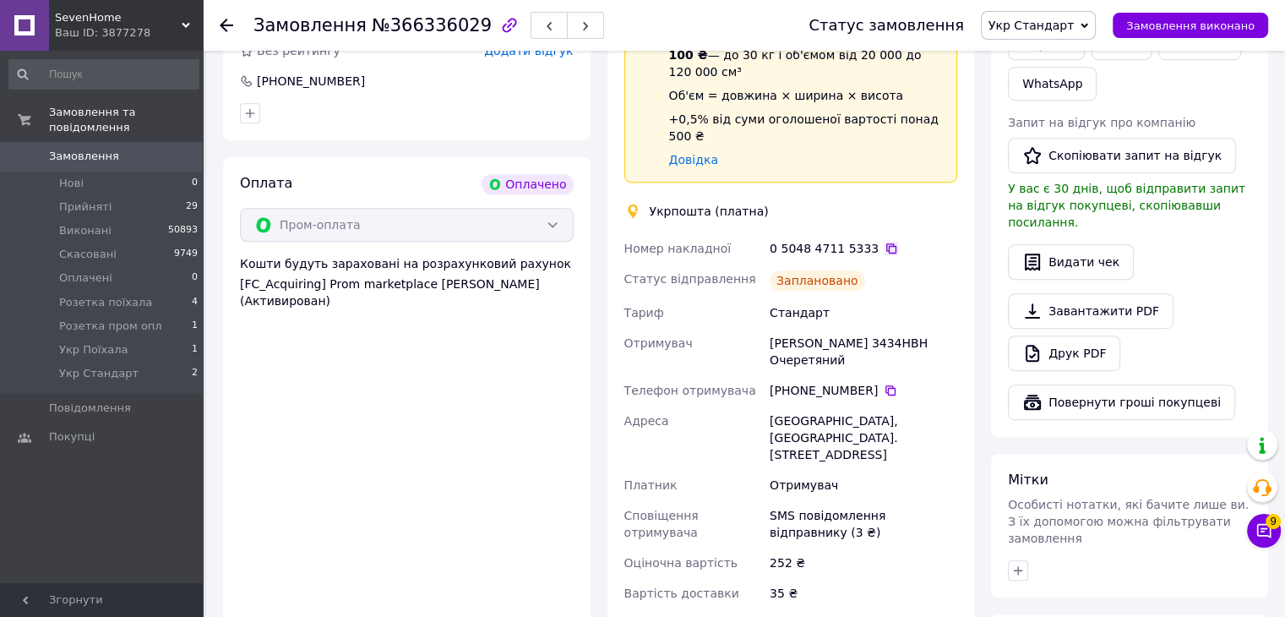
click at [884, 242] on icon at bounding box center [891, 249] width 14 height 14
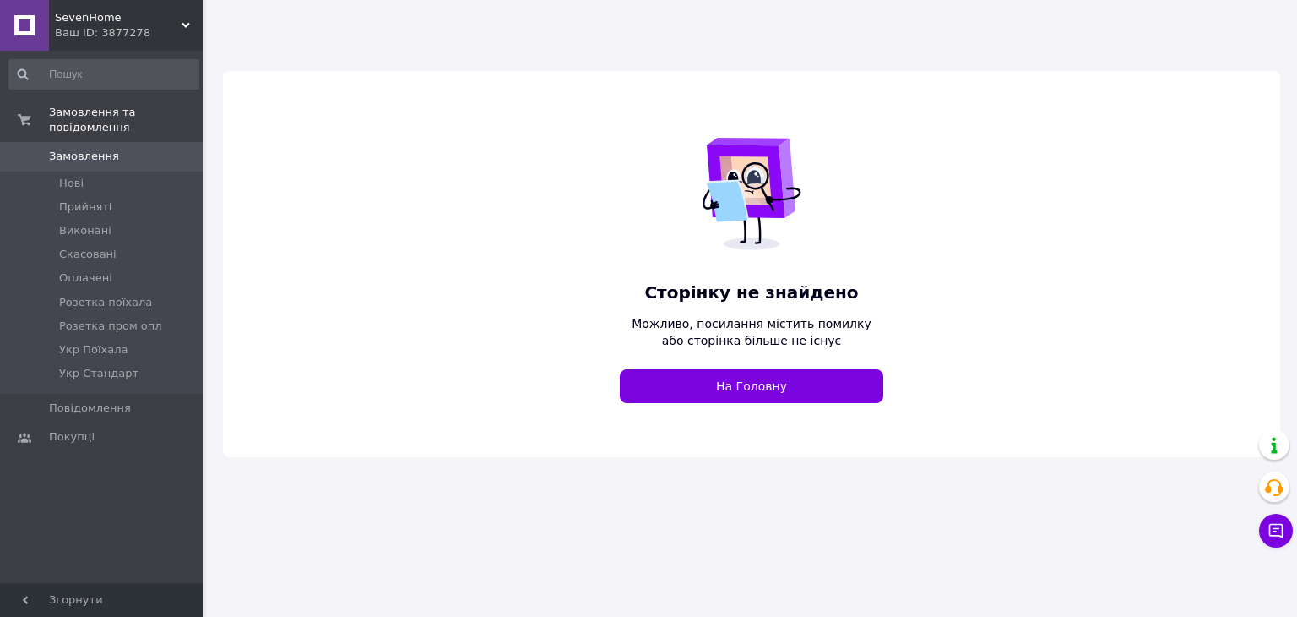
click at [108, 28] on div "Ваш ID: 3877278" at bounding box center [129, 32] width 148 height 15
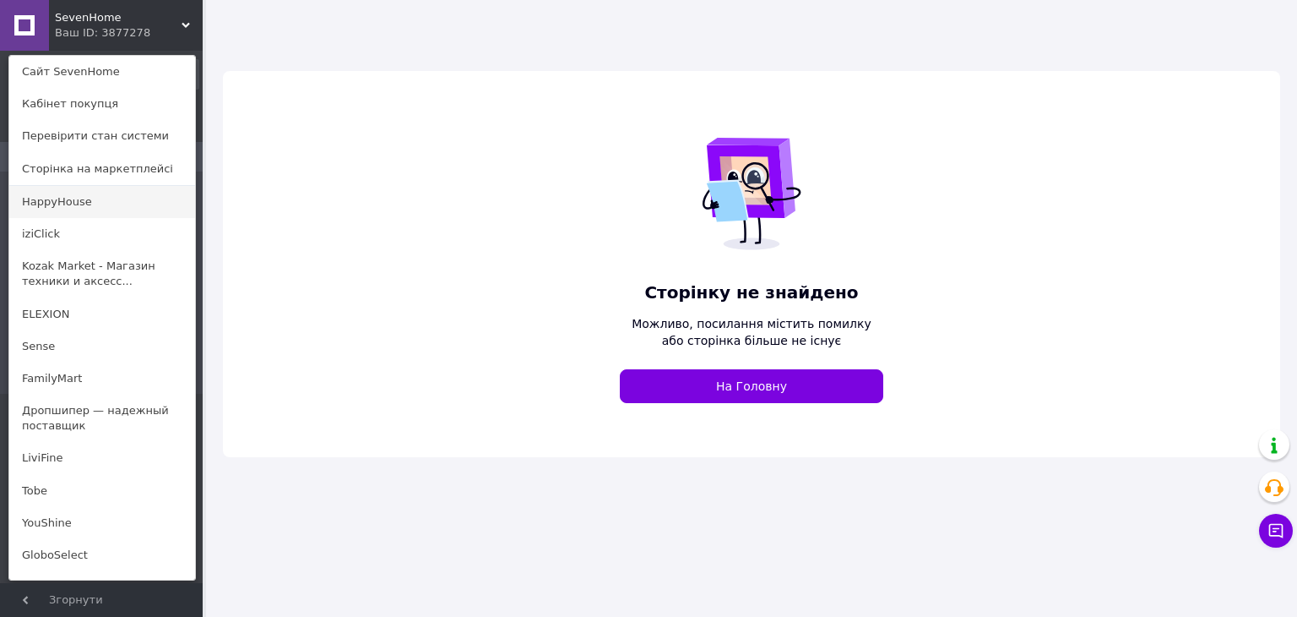
click at [84, 204] on link "HappyHouse" at bounding box center [102, 202] width 186 height 32
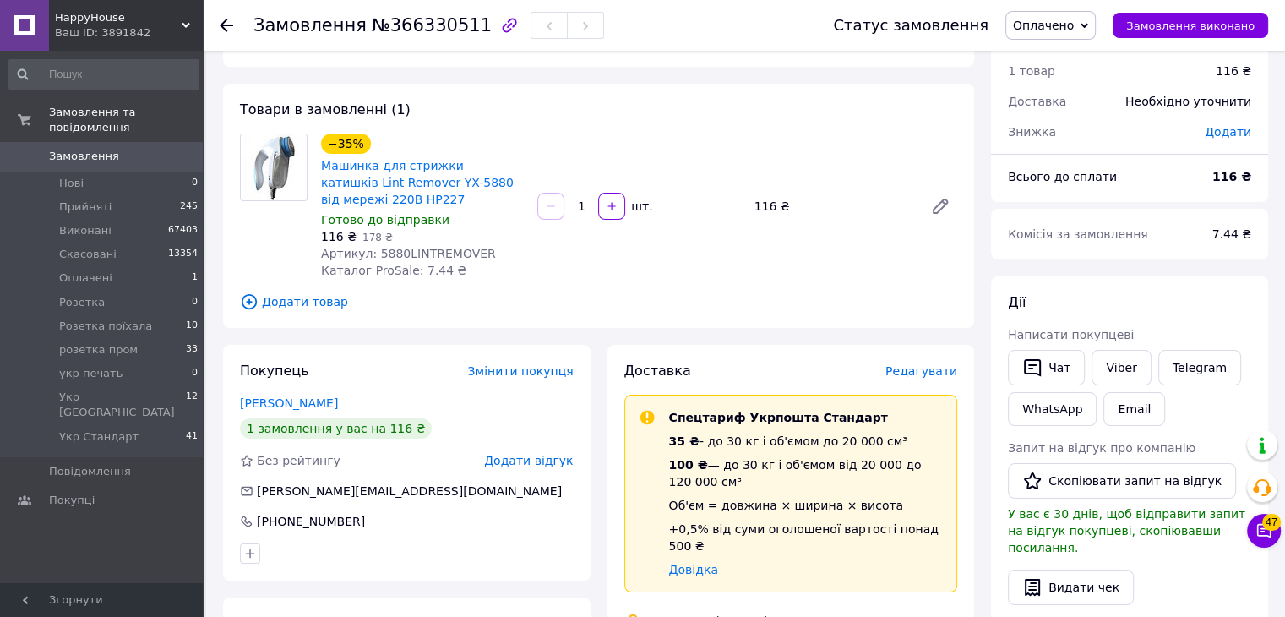
scroll to position [84, 0]
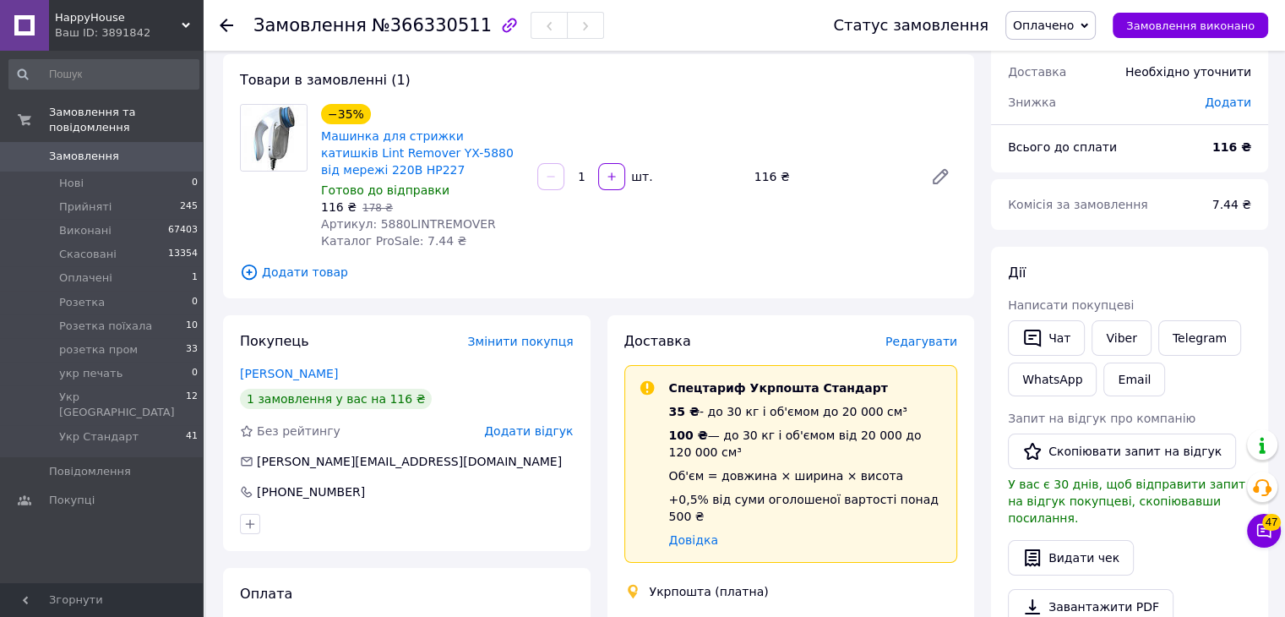
click at [1051, 22] on span "Оплачено" at bounding box center [1043, 26] width 61 height 14
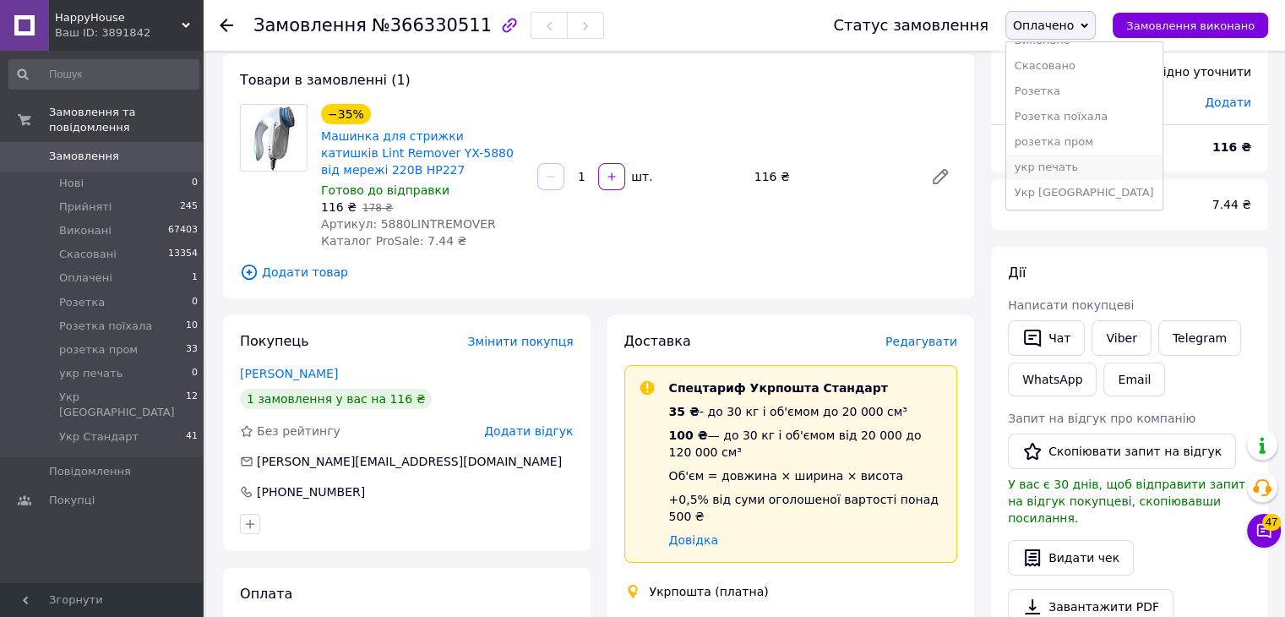
scroll to position [68, 0]
click at [1064, 200] on li "Укр Стандарт" at bounding box center [1084, 193] width 156 height 25
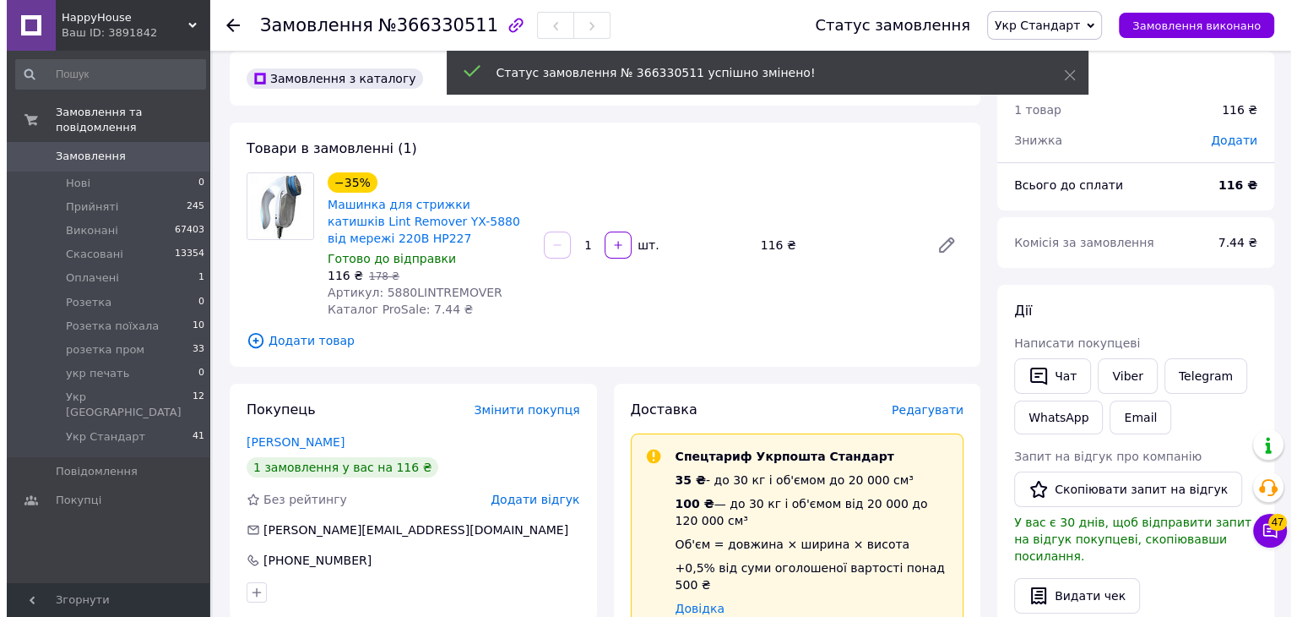
scroll to position [0, 0]
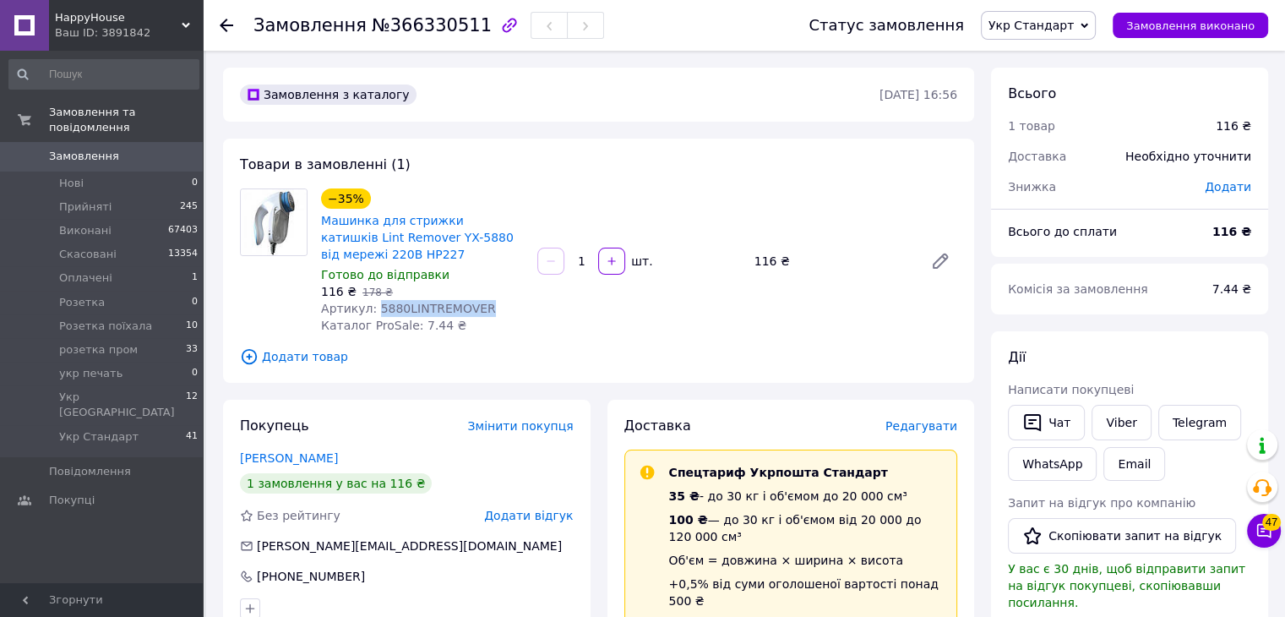
drag, startPoint x: 472, startPoint y: 309, endPoint x: 369, endPoint y: 306, distance: 103.1
click at [369, 306] on div "Артикул: 5880LINTREMOVER" at bounding box center [422, 308] width 203 height 17
copy span "5880LINTREMOVER"
click at [933, 423] on span "Редагувати" at bounding box center [921, 426] width 72 height 14
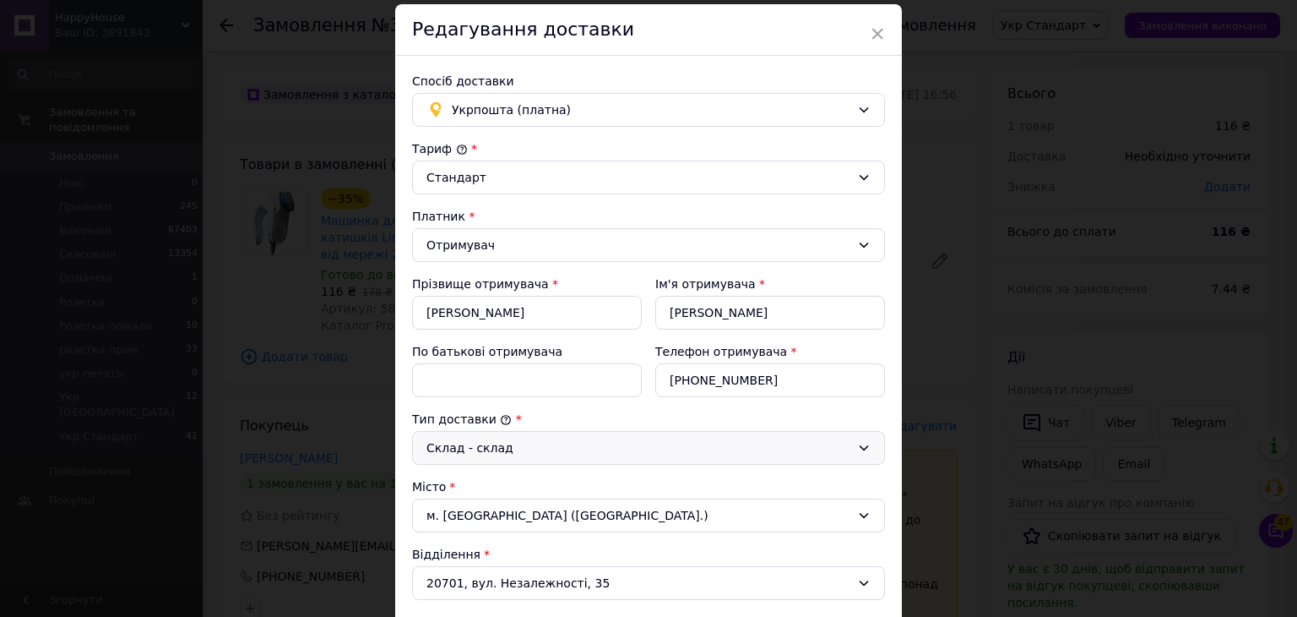
scroll to position [84, 0]
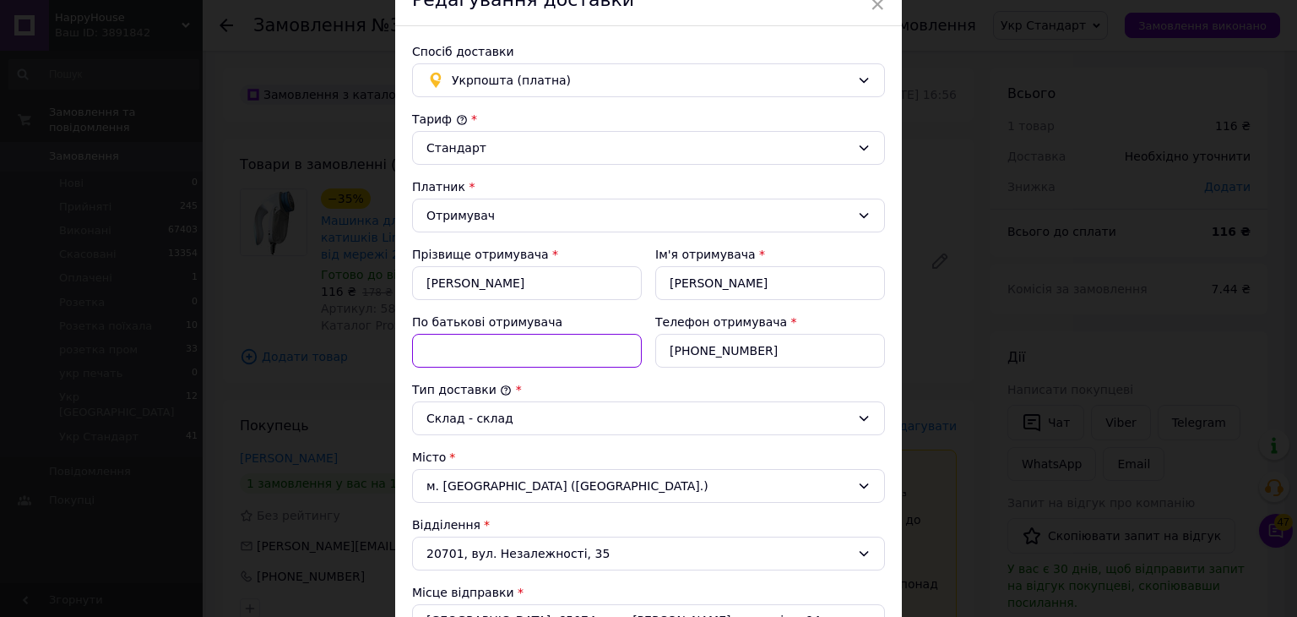
click at [423, 352] on input "По батькові отримувача" at bounding box center [527, 351] width 230 height 34
paste input "5880LINTREMOVER"
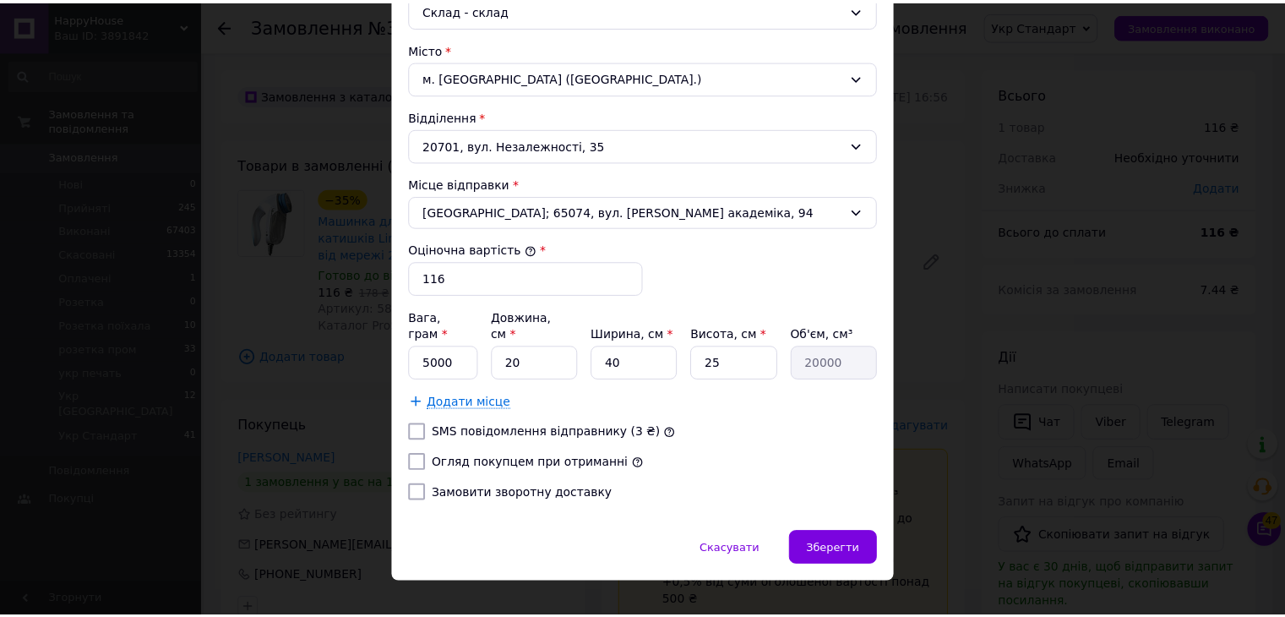
scroll to position [497, 0]
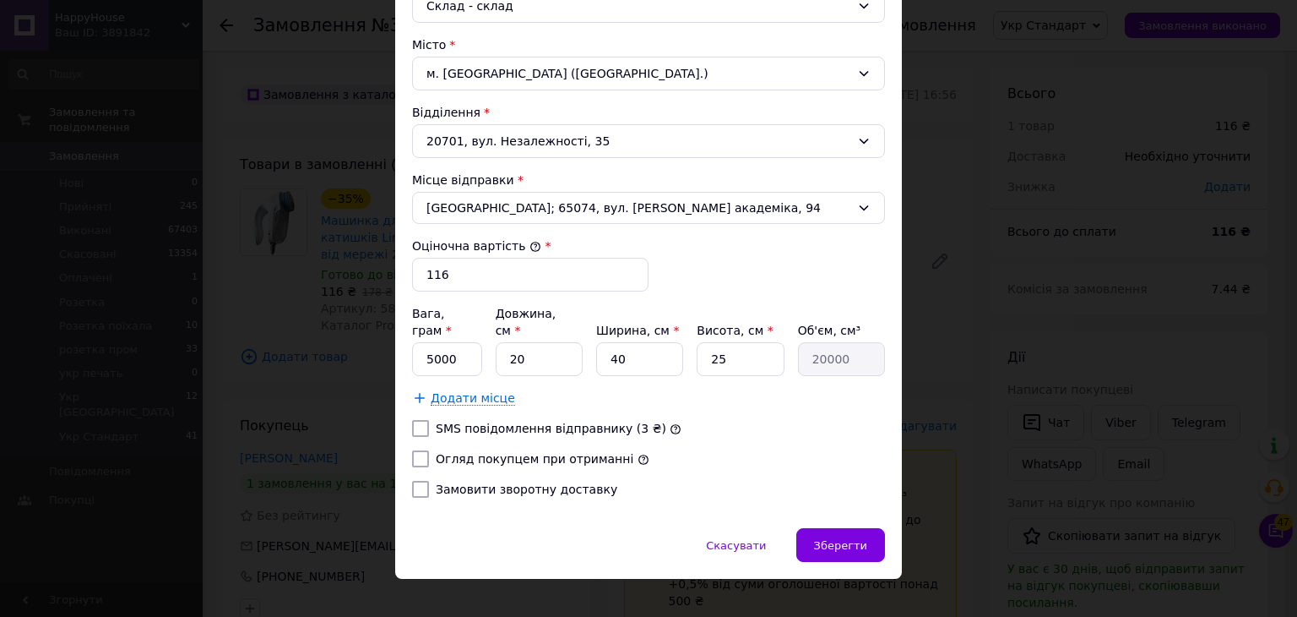
type input "5880LINTREMOVER"
click at [427, 420] on div at bounding box center [421, 428] width 24 height 17
click at [424, 420] on input "SMS повідомлення відправнику (3 ₴)" at bounding box center [420, 428] width 17 height 17
checkbox input "true"
click at [422, 450] on input "Огляд покупцем при отриманні" at bounding box center [420, 458] width 17 height 17
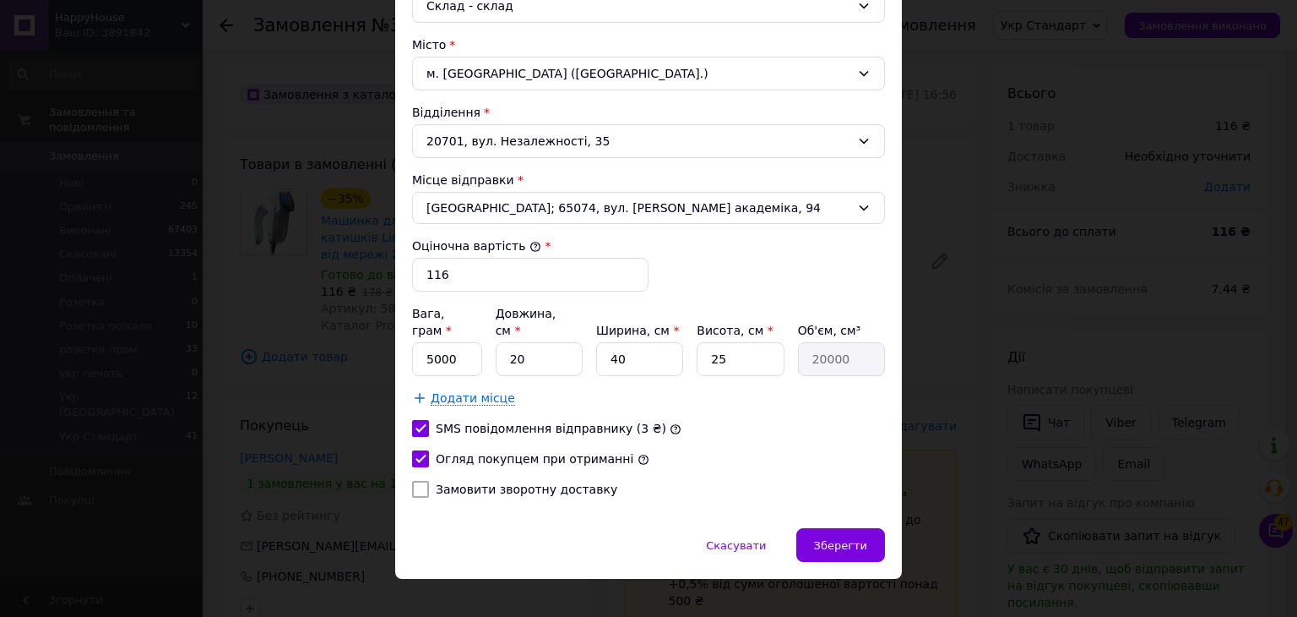
checkbox input "true"
click at [429, 342] on input "5000" at bounding box center [447, 359] width 70 height 34
type input "1000"
click at [729, 342] on input "25" at bounding box center [740, 359] width 87 height 34
type input "2"
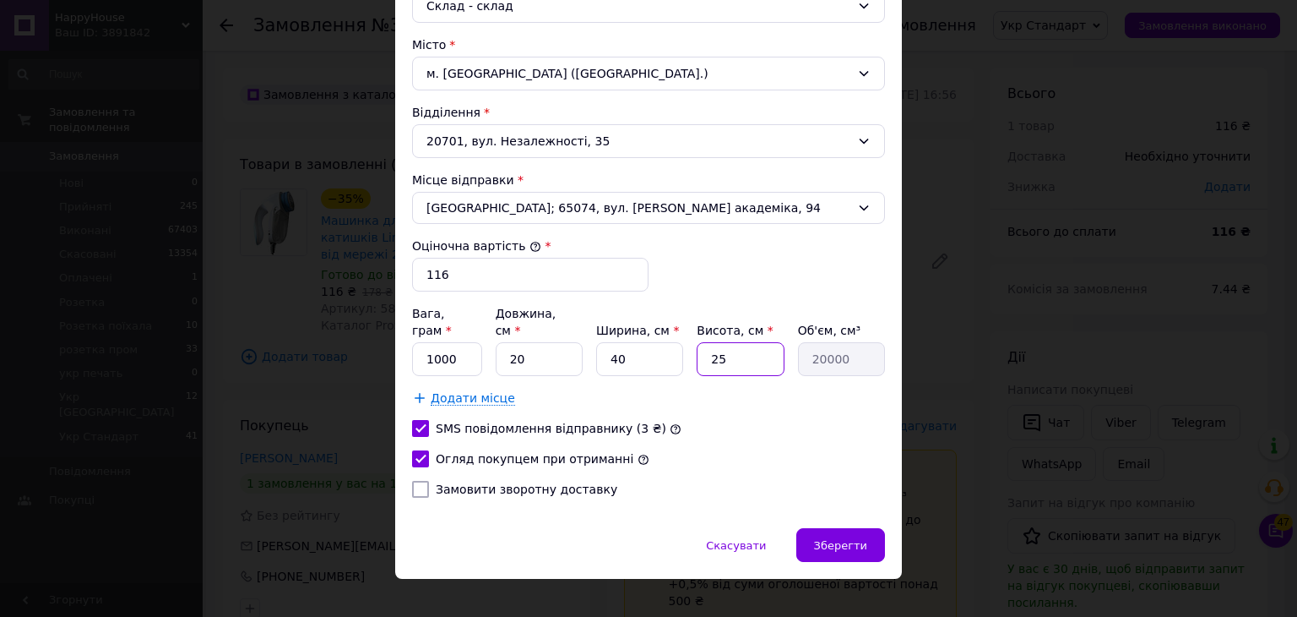
type input "1600"
type input "1"
type input "800"
type input "10"
type input "8000"
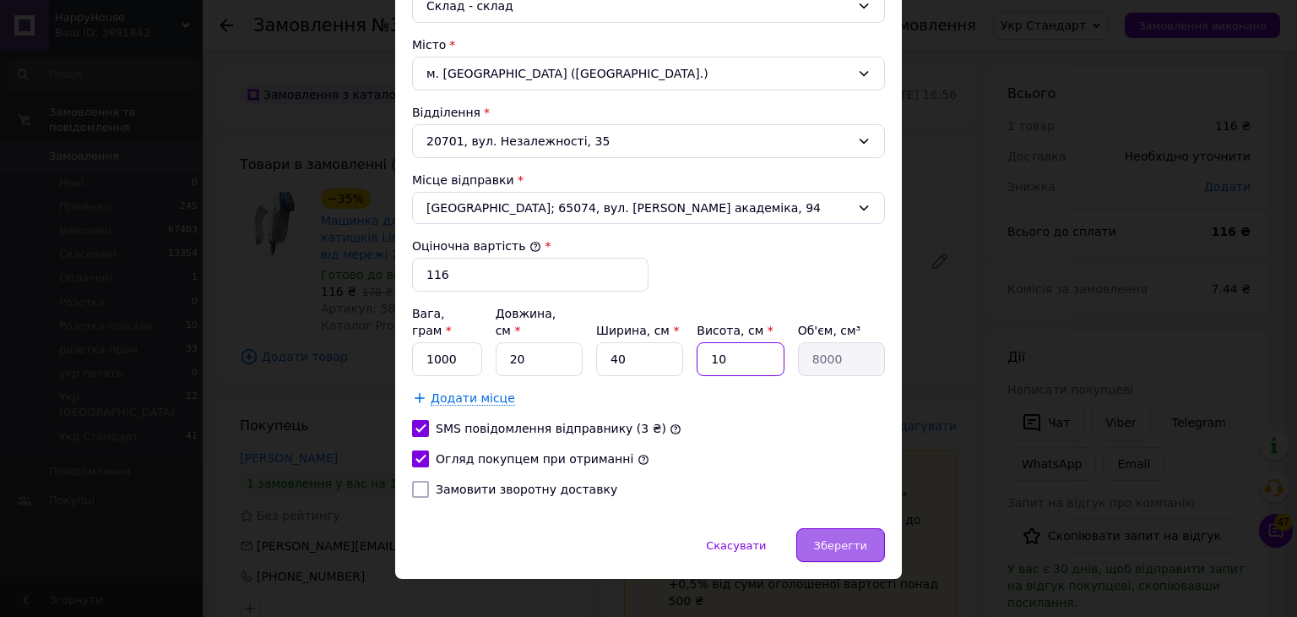
type input "10"
click at [845, 539] on span "Зберегти" at bounding box center [840, 545] width 53 height 13
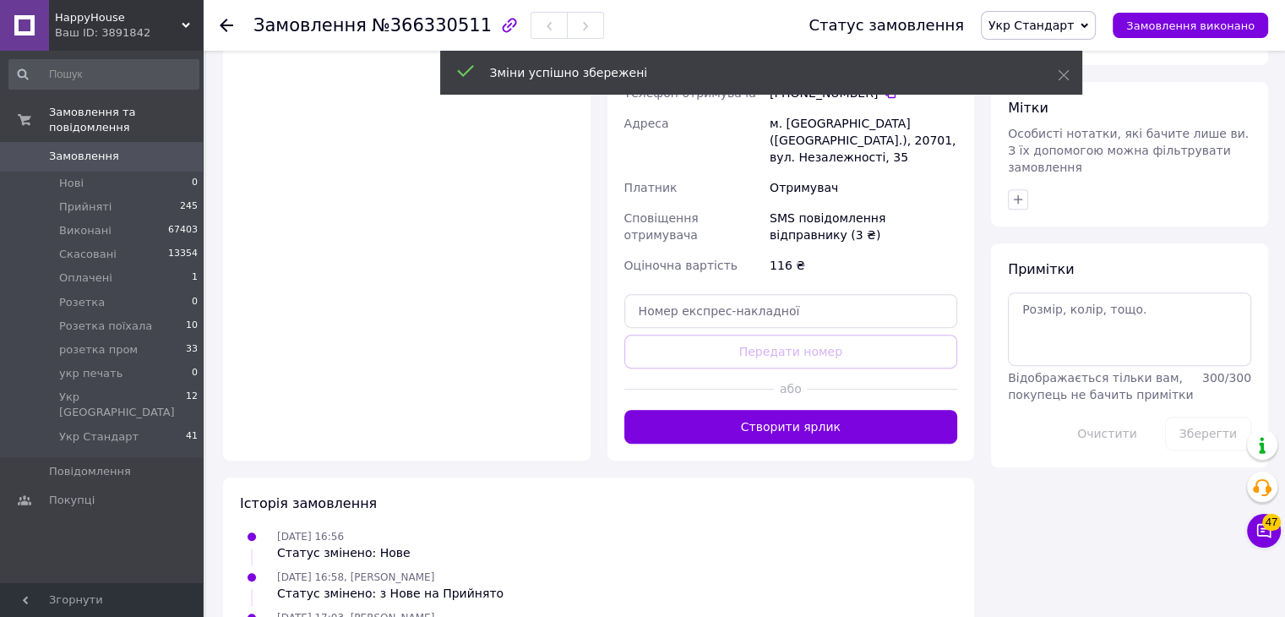
scroll to position [760, 0]
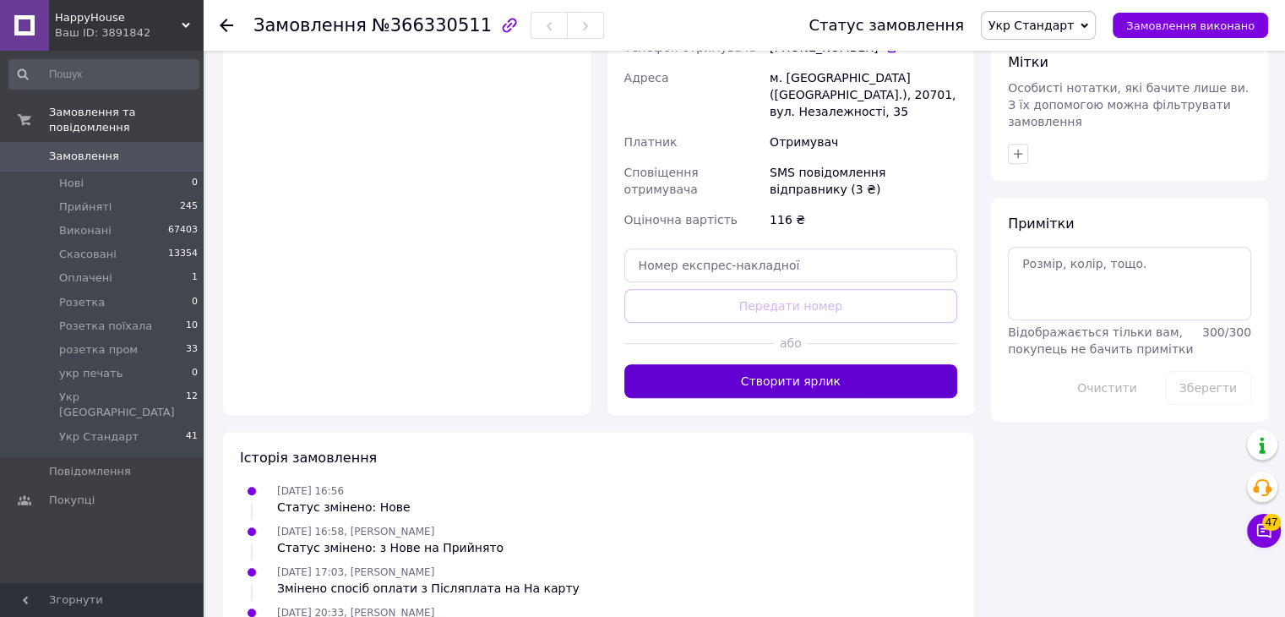
click at [694, 364] on button "Створити ярлик" at bounding box center [791, 381] width 334 height 34
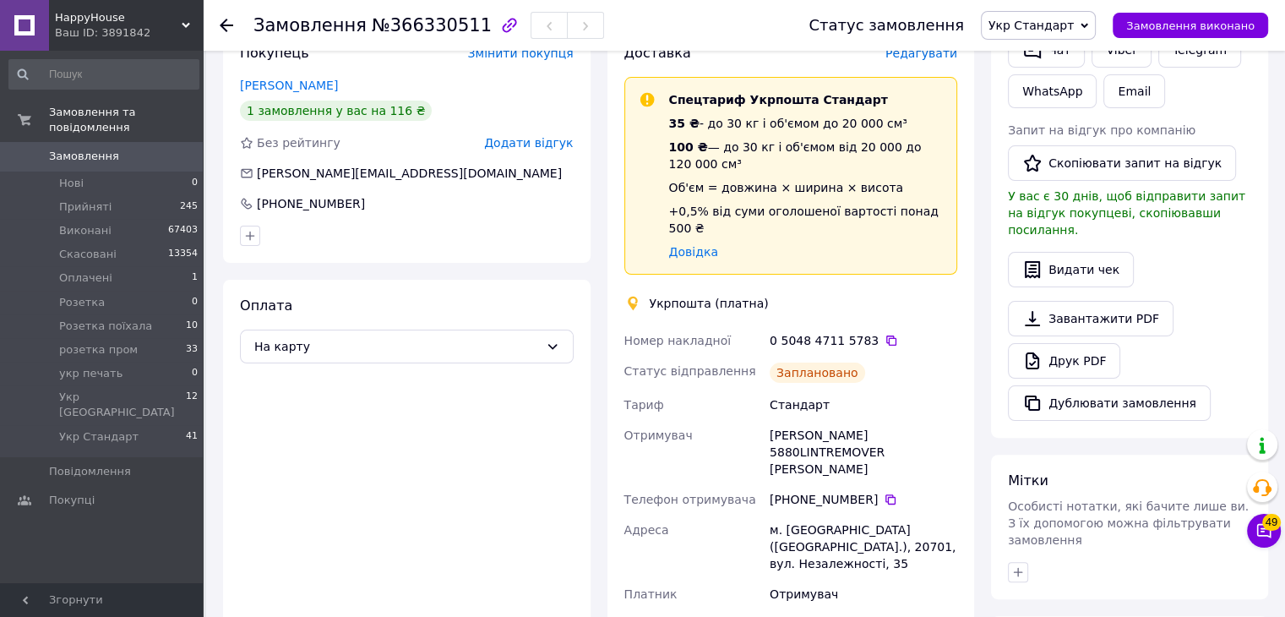
scroll to position [338, 0]
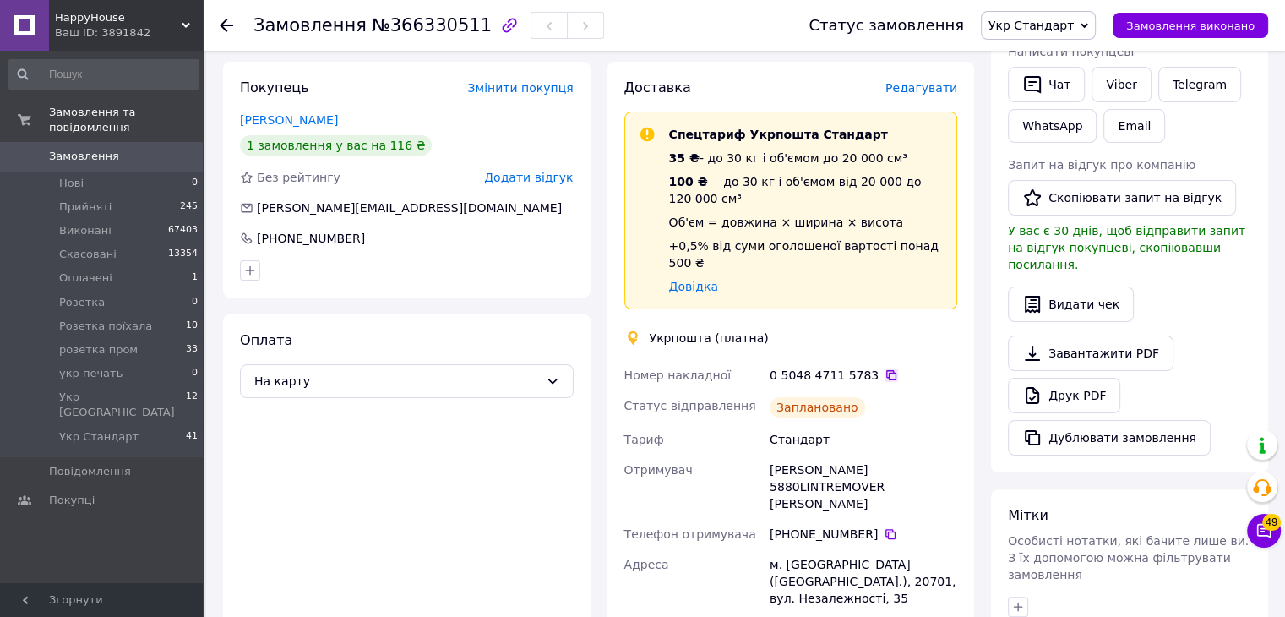
click at [884, 368] on icon at bounding box center [891, 375] width 14 height 14
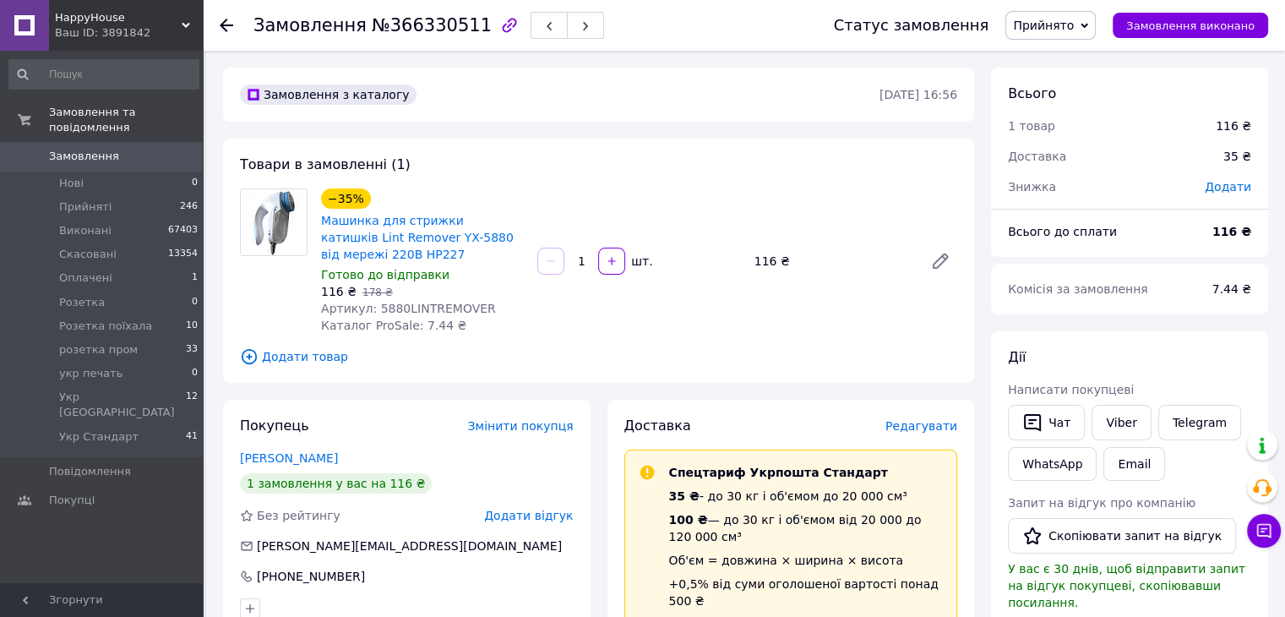
scroll to position [84, 0]
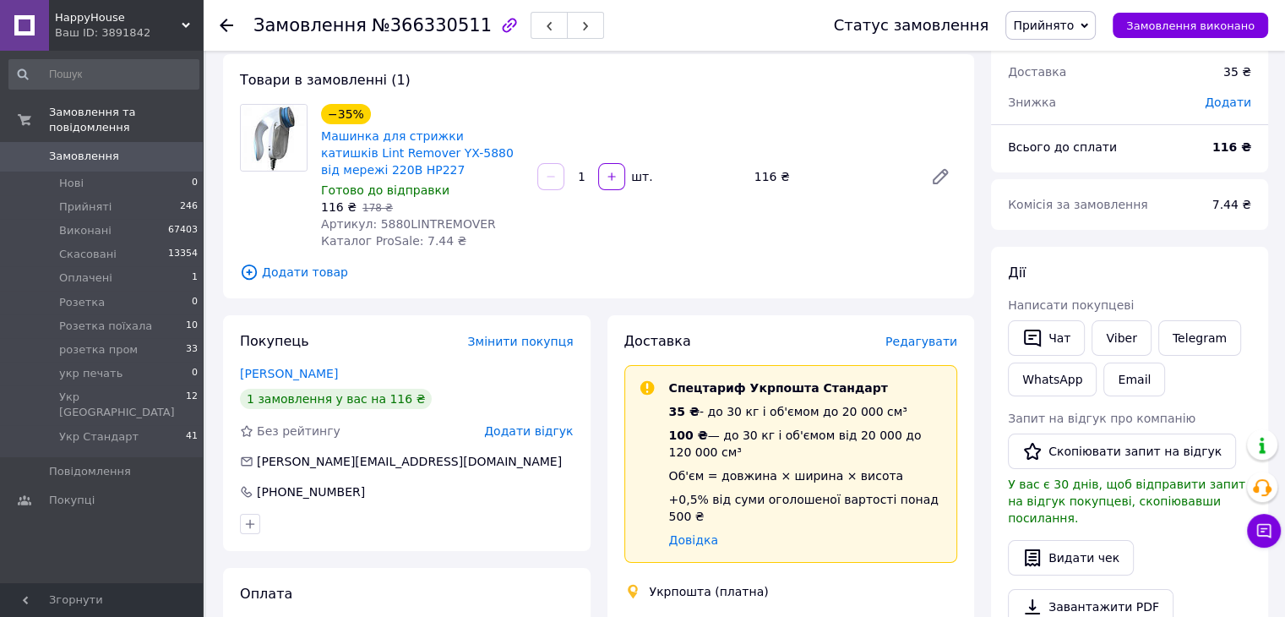
click at [1071, 28] on span "Прийнято" at bounding box center [1043, 26] width 61 height 14
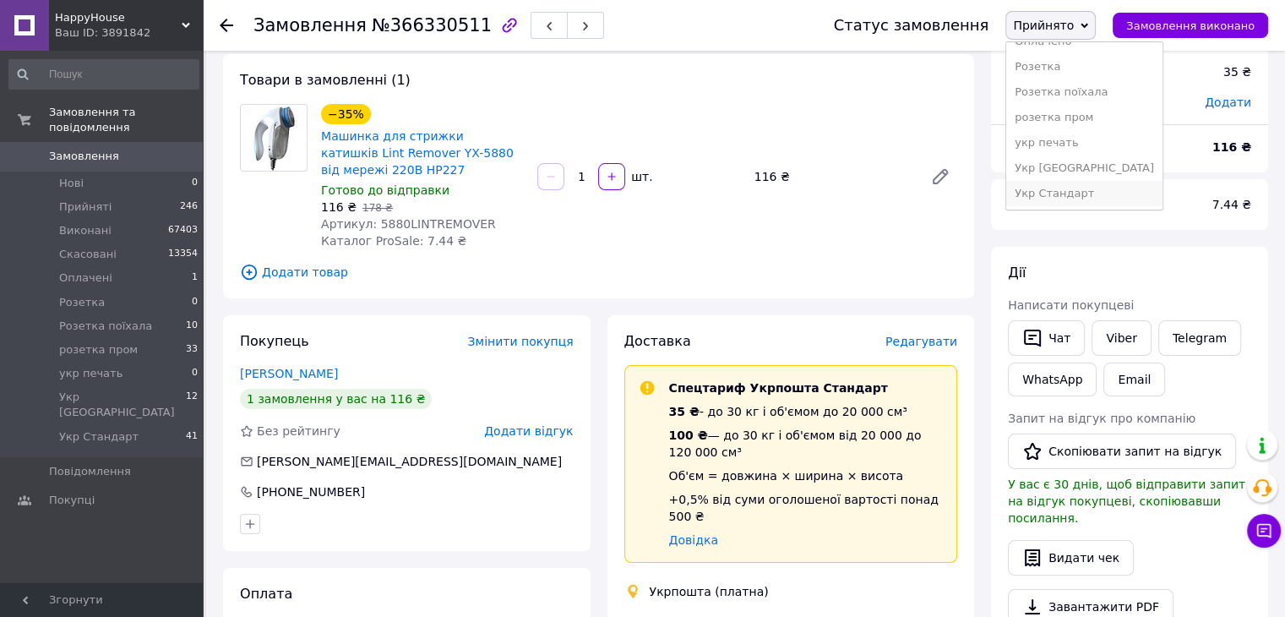
click at [1064, 193] on li "Укр Стандарт" at bounding box center [1084, 193] width 156 height 25
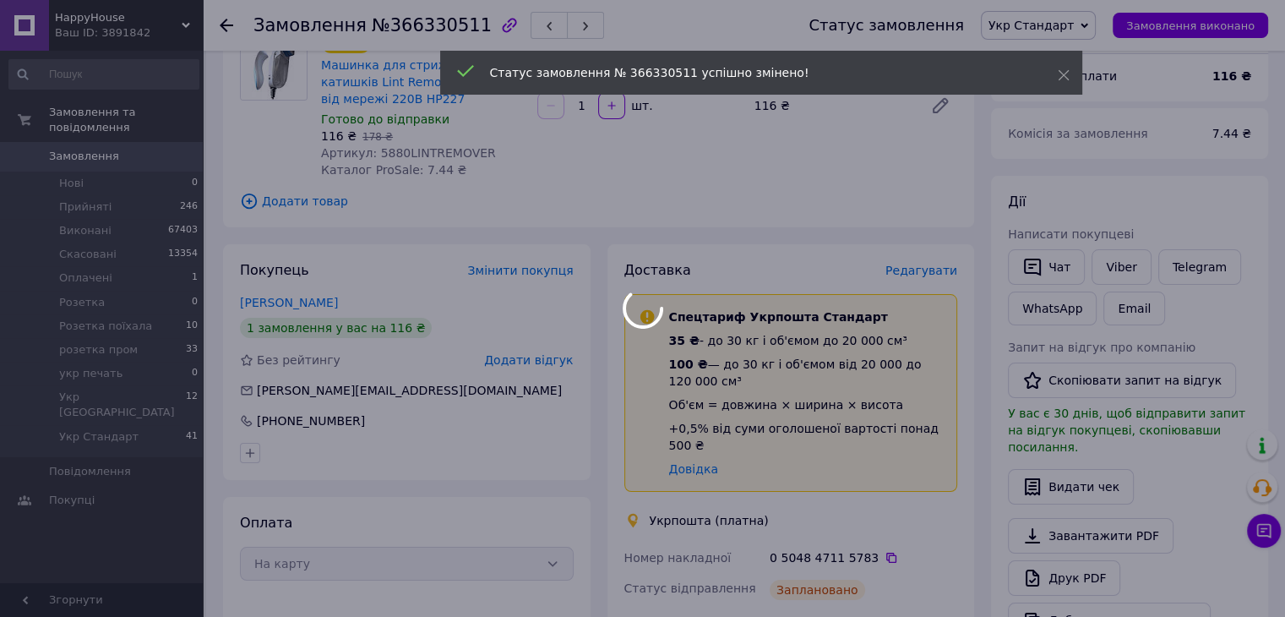
scroll to position [253, 0]
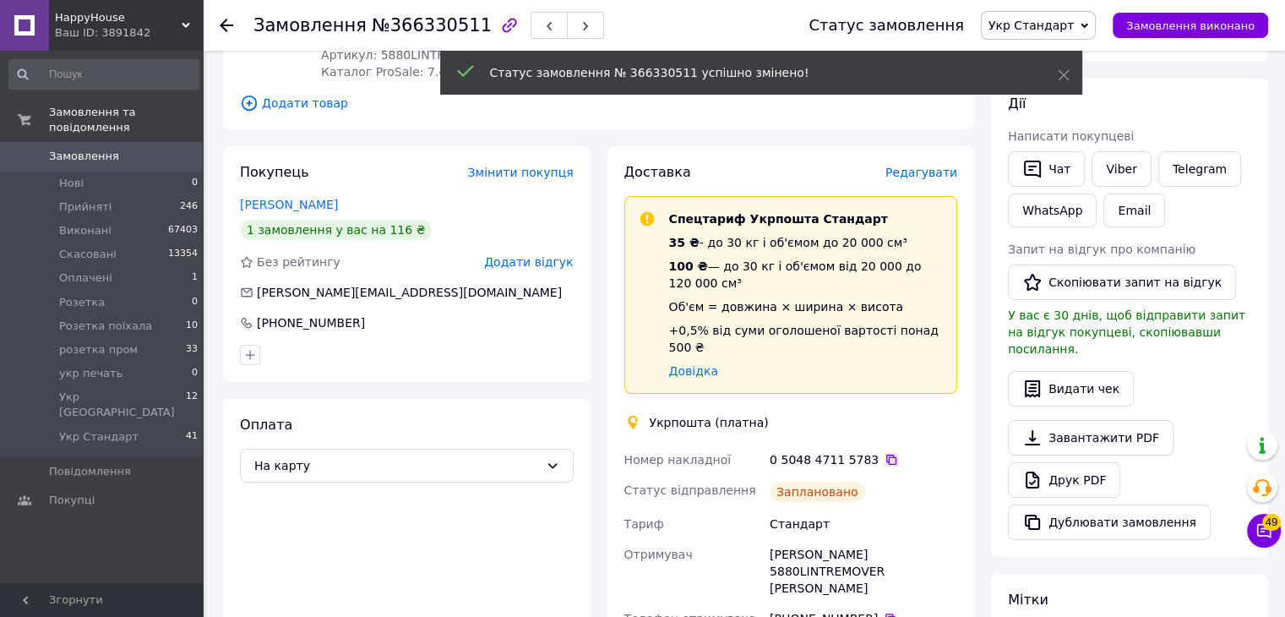
click at [886, 454] on icon at bounding box center [891, 459] width 10 height 10
